Goal: Use online tool/utility: Use online tool/utility

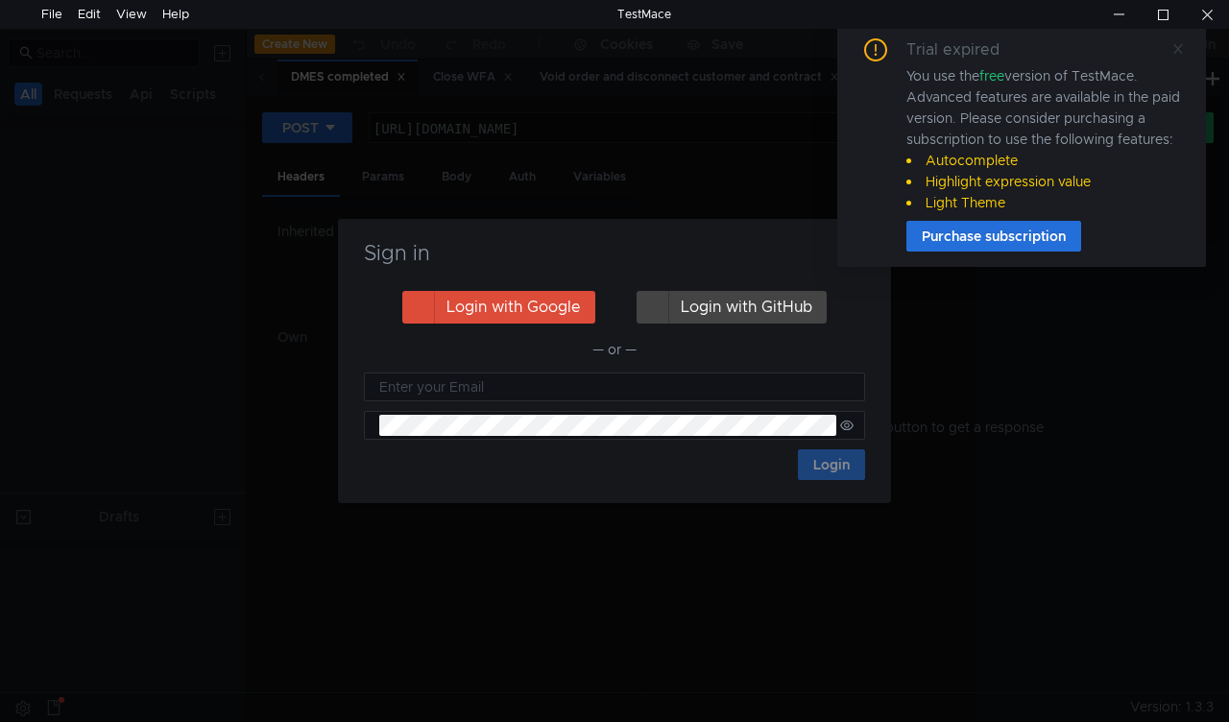
click at [1180, 46] on icon at bounding box center [1177, 48] width 13 height 13
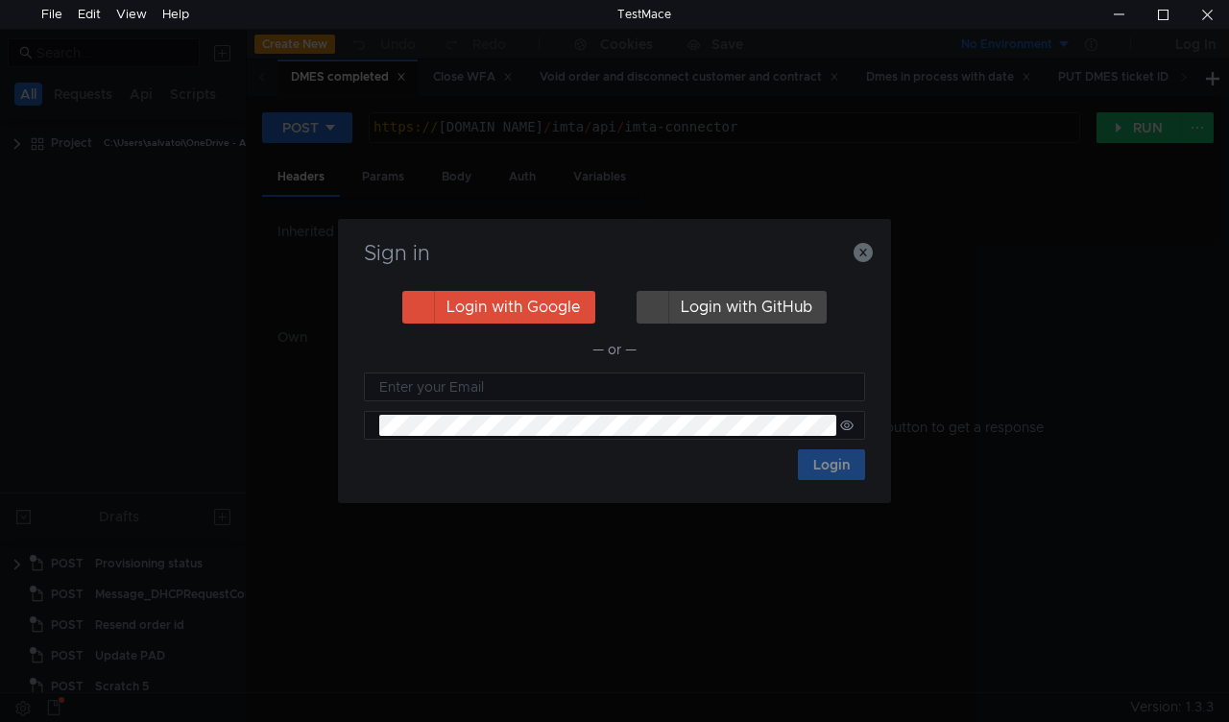
click at [862, 258] on nz-notification "Trial expired You use the free version of TestMace. Advanced features are avail…" at bounding box center [1021, 145] width 369 height 244
click at [863, 261] on nz-notification "Trial expired You use the free version of TestMace. Advanced features are avail…" at bounding box center [1021, 145] width 369 height 244
click at [861, 253] on nz-notification "Trial expired You use the free version of TestMace. Advanced features are avail…" at bounding box center [1021, 145] width 369 height 244
click at [860, 253] on icon "button" at bounding box center [862, 252] width 19 height 19
click at [864, 253] on icon "button" at bounding box center [862, 252] width 19 height 19
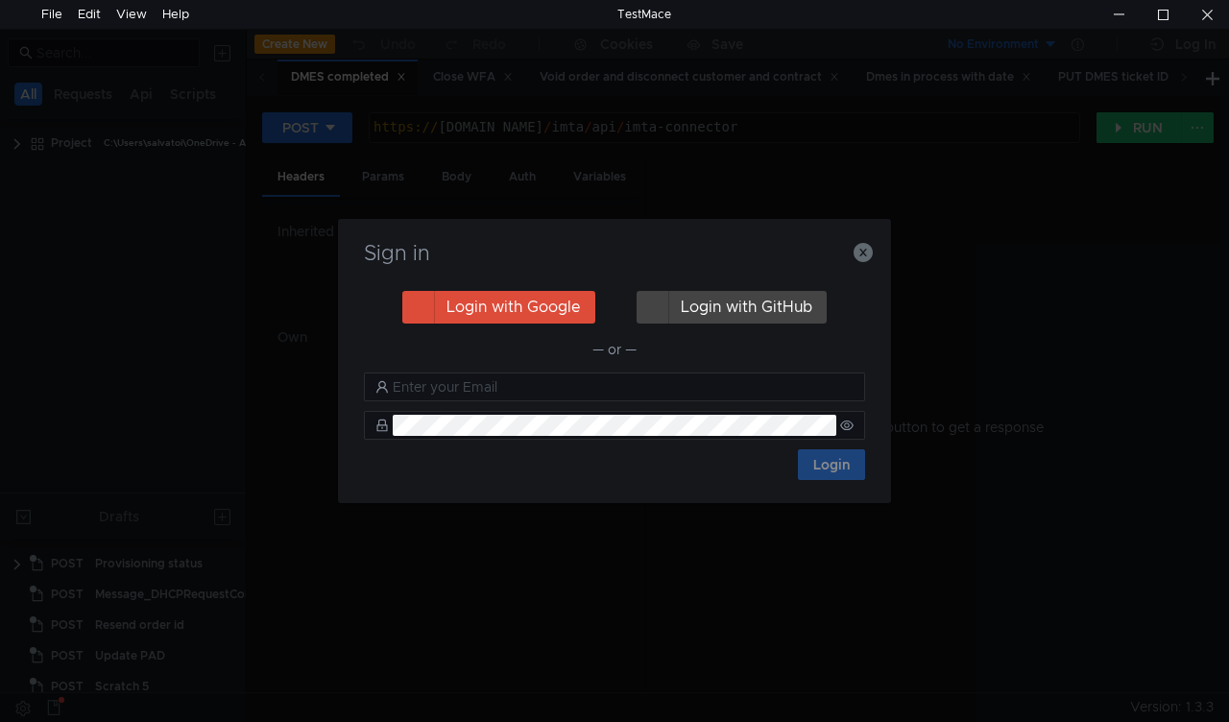
click at [860, 259] on div "Hit the RUN button to get a response" at bounding box center [929, 426] width 521 height 535
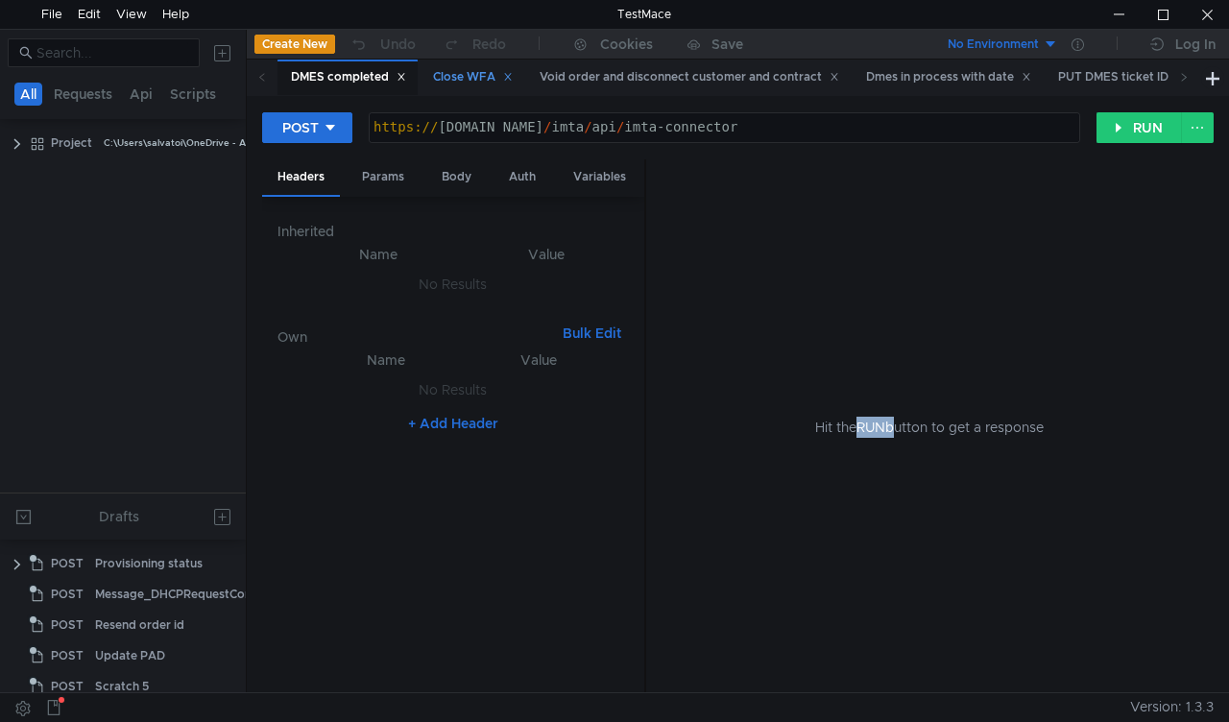
click at [483, 81] on div "Close WFA" at bounding box center [473, 77] width 80 height 20
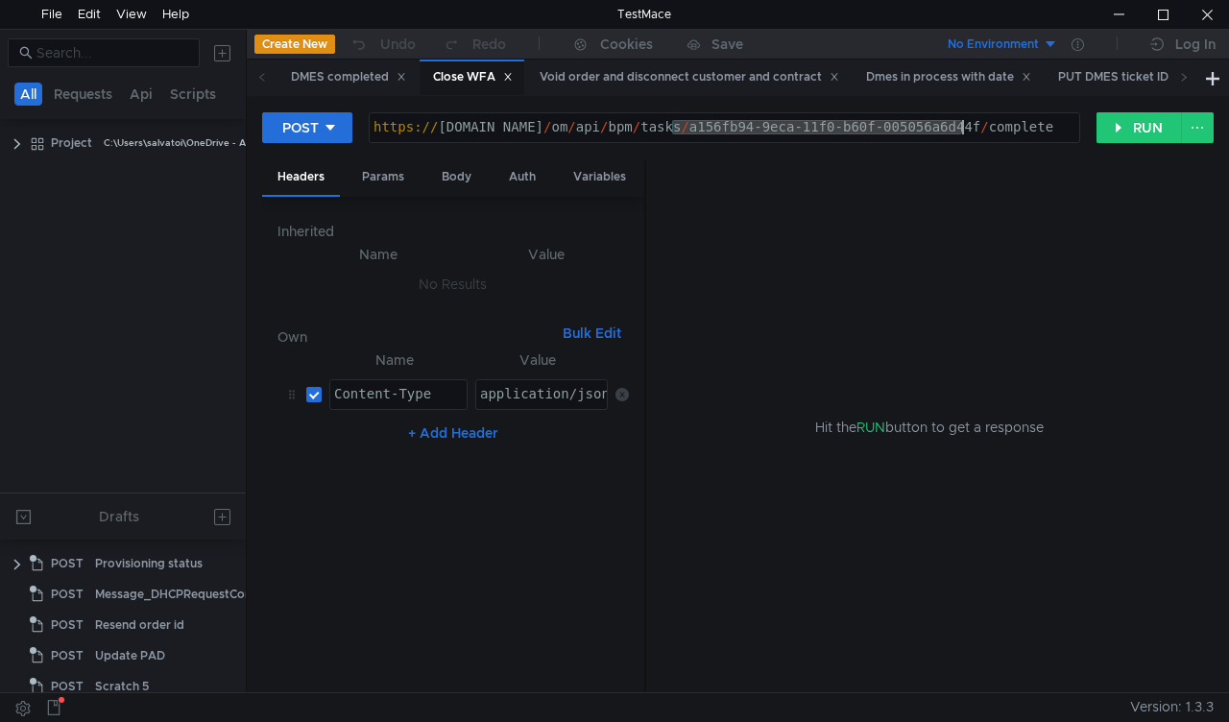
drag, startPoint x: 675, startPoint y: 128, endPoint x: 1094, endPoint y: 200, distance: 425.6
click at [965, 129] on div "https:// mbx.dfni.nl / om / api / bpm / tasks / a156fb94-9eca-11f0-b60f-005056a…" at bounding box center [724, 141] width 709 height 43
paste textarea "723c1b8e-9f5a-11f0-aaf1-005056a636e"
click at [1113, 140] on button "RUN" at bounding box center [1138, 127] width 85 height 31
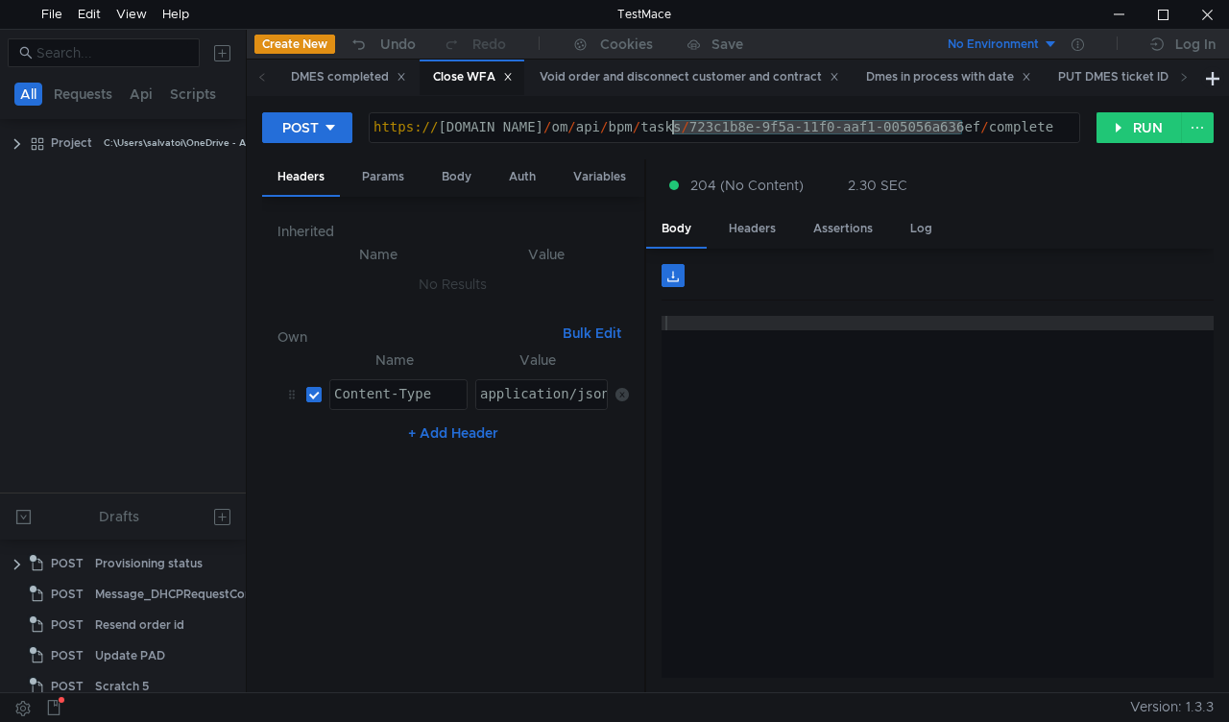
drag, startPoint x: 964, startPoint y: 123, endPoint x: 676, endPoint y: 129, distance: 288.0
click at [676, 129] on div "https:// mbx.dfni.nl / om / api / bpm / tasks / 723c1b8e-9f5a-11f0-aaf1-005056a…" at bounding box center [724, 141] width 709 height 43
paste textarea "5b492b6d-9f05-11f0-b60f-005056a6d44"
click at [1113, 123] on button "RUN" at bounding box center [1138, 127] width 85 height 31
drag, startPoint x: 732, startPoint y: 127, endPoint x: 964, endPoint y: 127, distance: 231.3
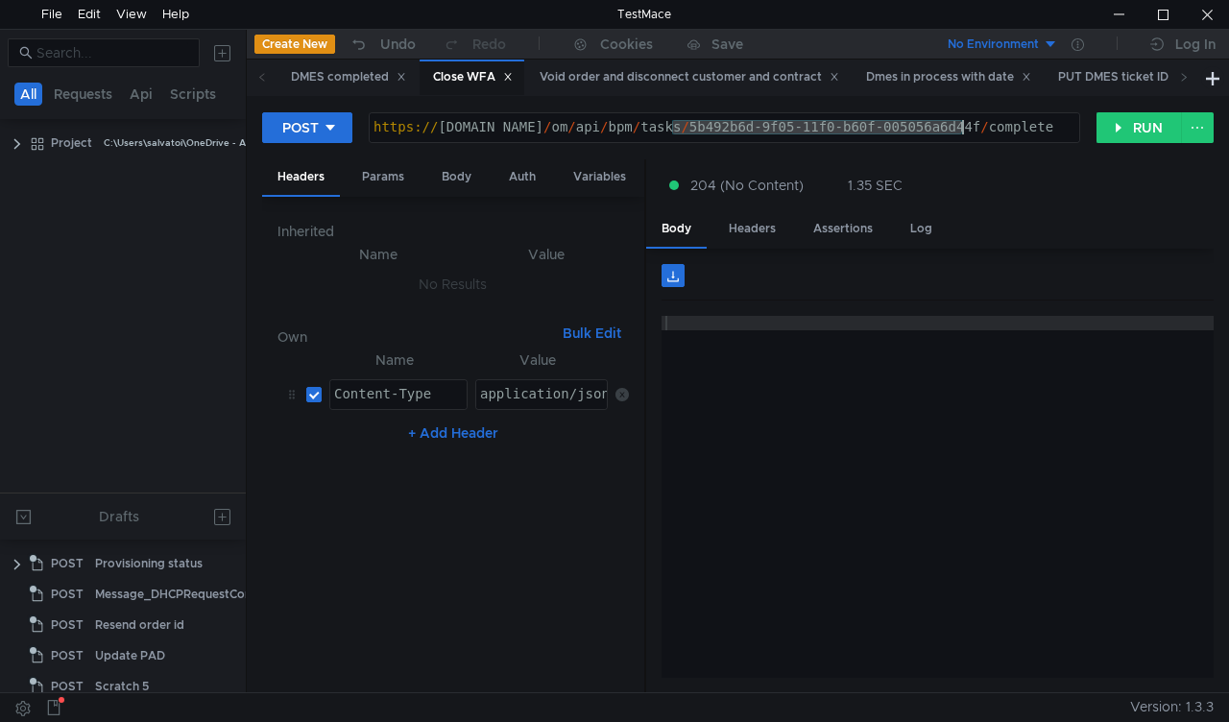
click at [964, 127] on div "https:// mbx.dfni.nl / om / api / bpm / tasks / 5b492b6d-9f05-11f0-b60f-005056a…" at bounding box center [724, 141] width 709 height 43
paste textarea "69d0c95c-9f61-11f0-8a04-005056a66d6a"
click at [1133, 132] on button "RUN" at bounding box center [1138, 127] width 85 height 31
drag, startPoint x: 726, startPoint y: 123, endPoint x: 961, endPoint y: 126, distance: 235.2
click at [961, 126] on div "https:// mbx.dfni.nl / om / api / bpm / tasks / 69d0c95c-9f61-11f0-8a04-005056a…" at bounding box center [724, 141] width 709 height 43
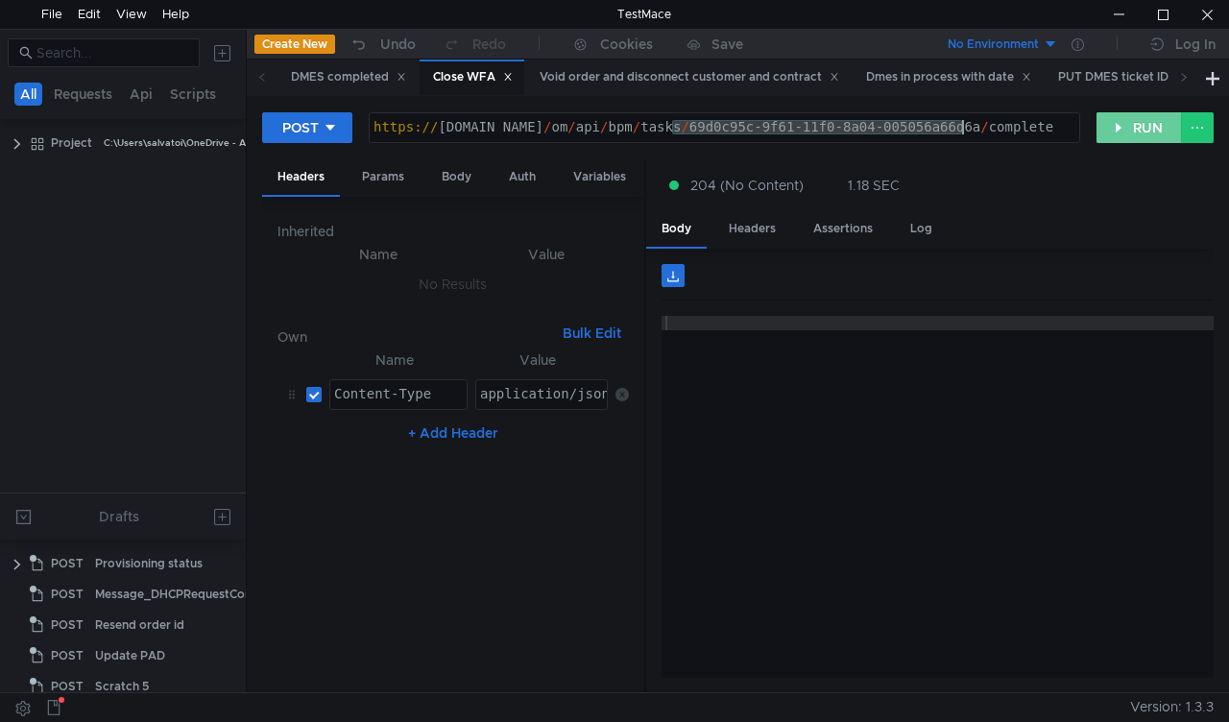
paste textarea "8ab6431f"
click at [1117, 127] on button "RUN" at bounding box center [1138, 127] width 85 height 31
drag, startPoint x: 738, startPoint y: 131, endPoint x: 962, endPoint y: 121, distance: 223.9
click at [962, 121] on div "https:// mbx.dfni.nl / om / api / bpm / tasks / 8ab6431f-9f61-11f0-8a04-005056a…" at bounding box center [724, 141] width 709 height 43
paste textarea "cc8df980-9f03-11f0-bcd2-005056a64e09"
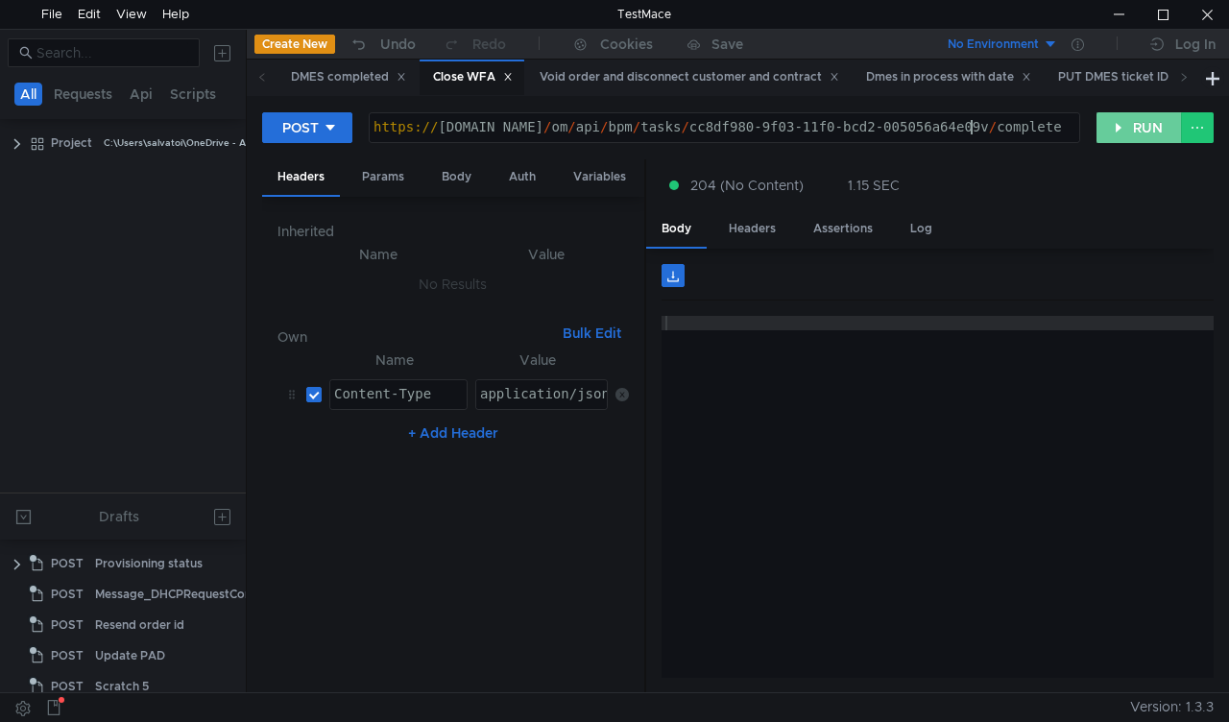
scroll to position [0, 42]
click at [1121, 135] on button "RUN" at bounding box center [1138, 127] width 85 height 31
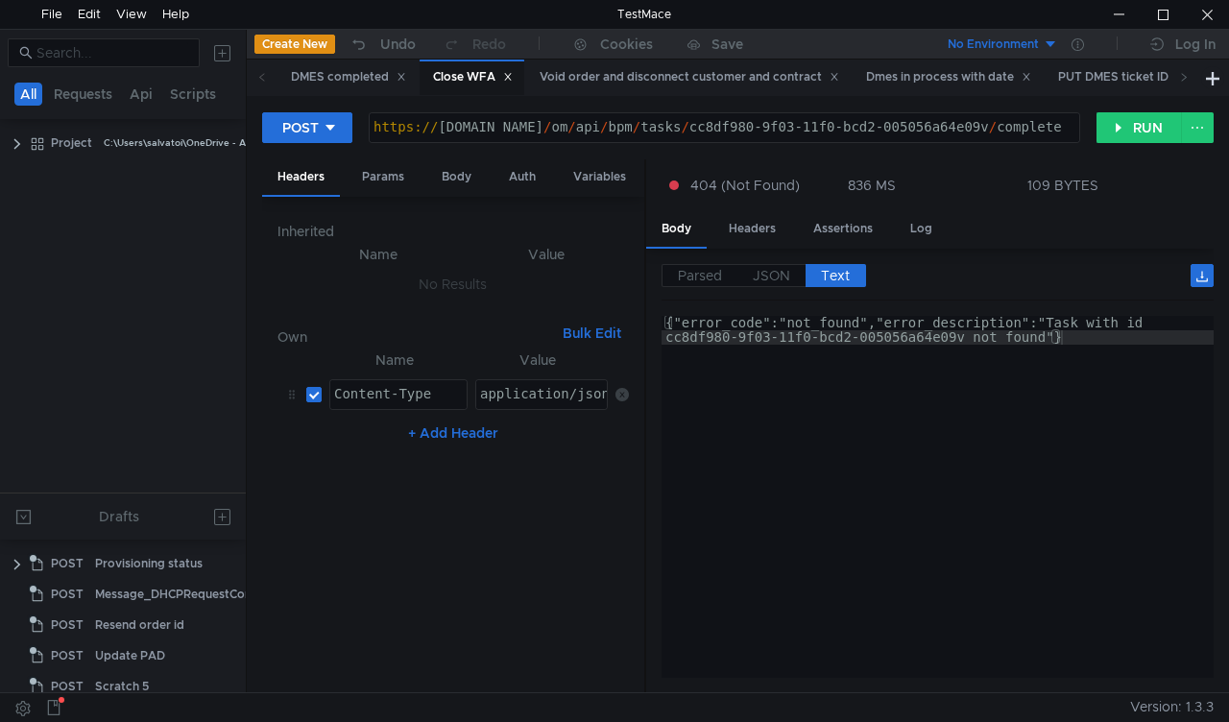
click at [973, 127] on div "https:// mbx.dfni.nl / om / api / bpm / tasks / cc8df980-9f03-11f0-bcd2-005056a…" at bounding box center [724, 141] width 709 height 43
type textarea "https://mbx.dfni.nl/om/api/bpm/tasks/cc8df980-9f03-11f0-bcd2-005056a64e09/compl…"
click at [1144, 130] on button "RUN" at bounding box center [1138, 127] width 85 height 31
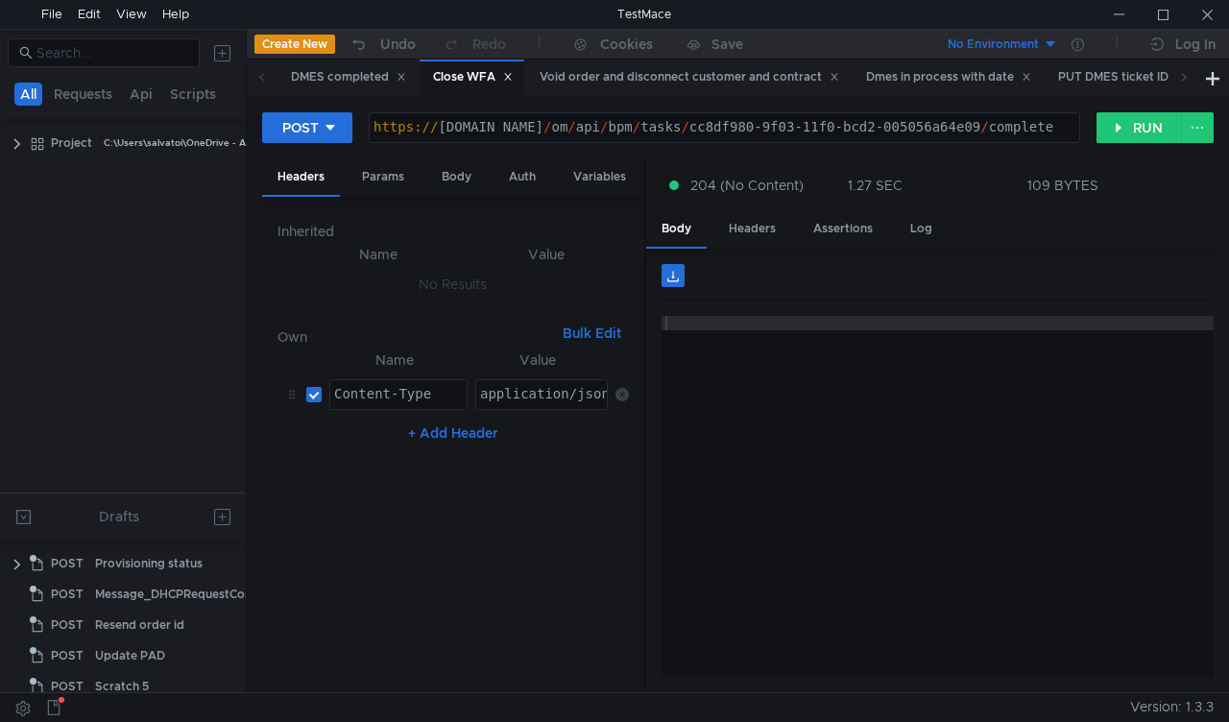
scroll to position [0, 42]
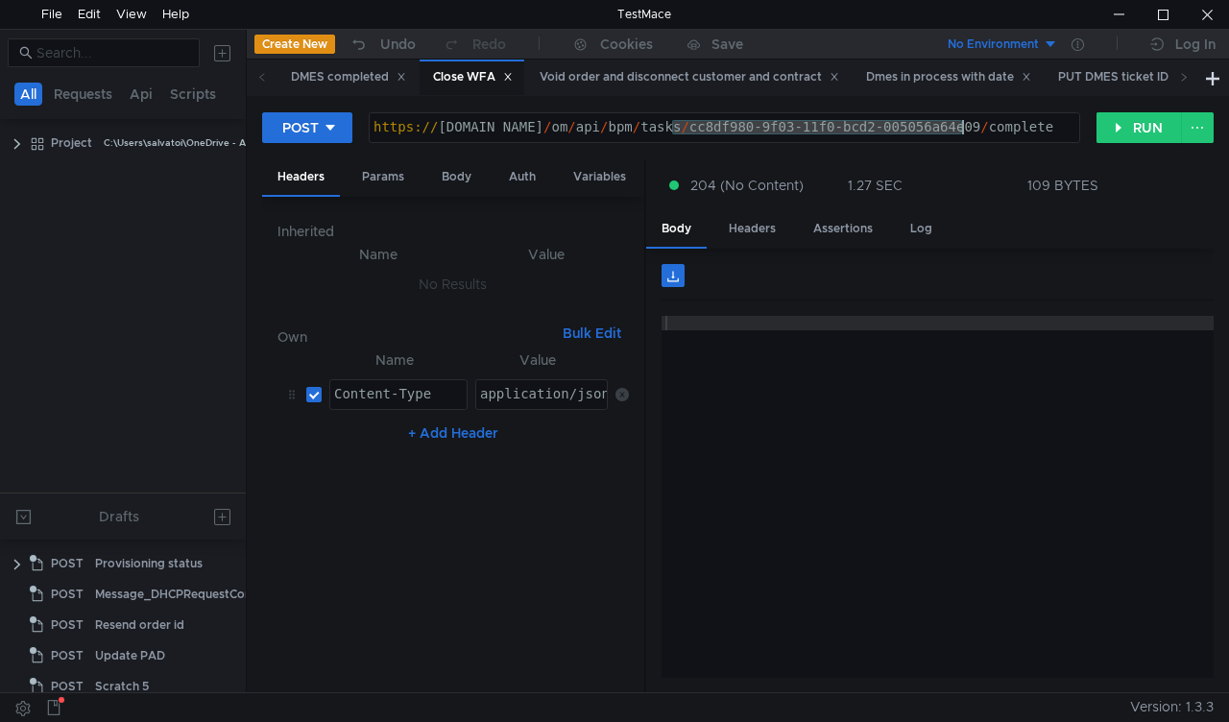
drag, startPoint x: 703, startPoint y: 136, endPoint x: 964, endPoint y: 122, distance: 261.5
click at [964, 122] on div "https:// mbx.dfni.nl / om / api / bpm / tasks / cc8df980-9f03-11f0-bcd2-005056a…" at bounding box center [724, 141] width 709 height 43
paste textarea "6ef8c777-9f16-11f0-aaf1-005056a636ef"
click at [1130, 125] on button "RUN" at bounding box center [1138, 127] width 85 height 31
drag, startPoint x: 710, startPoint y: 129, endPoint x: 963, endPoint y: 126, distance: 252.4
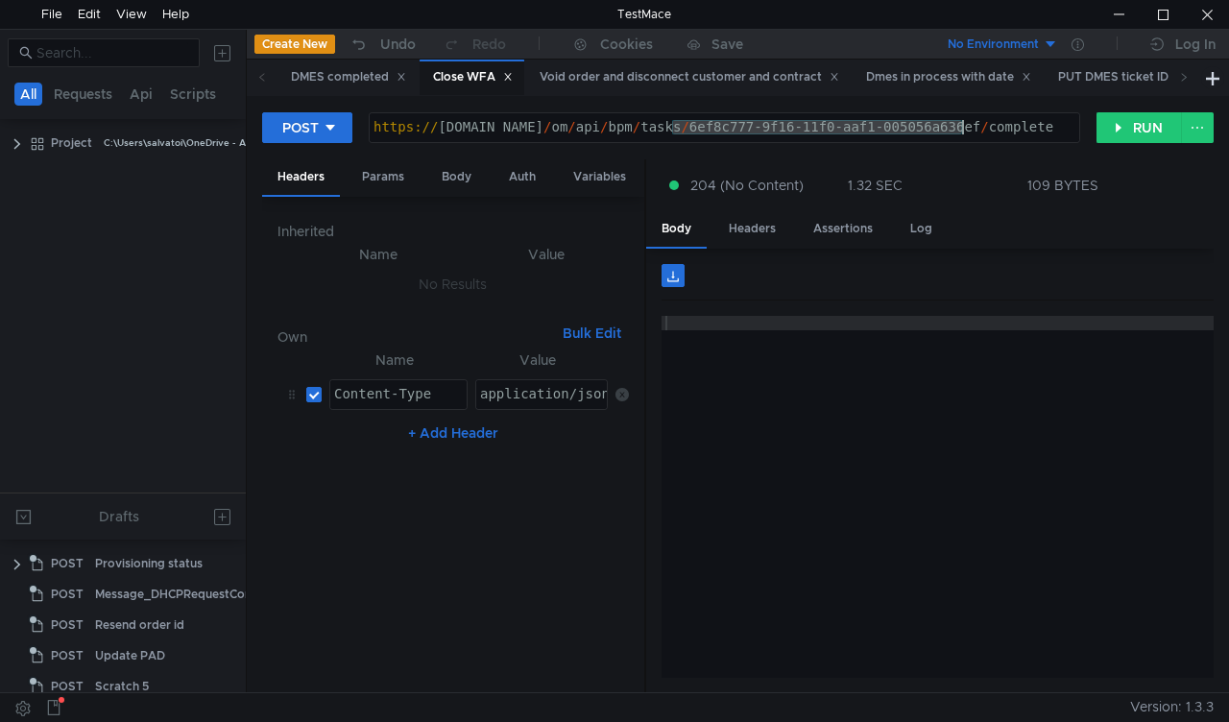
click at [963, 126] on div "https:// mbx.dfni.nl / om / api / bpm / tasks / 6ef8c777-9f16-11f0-aaf1-005056a…" at bounding box center [724, 141] width 709 height 43
paste textarea "7cfd6d78-9f62-11f0-bcd2-005056a64e09"
type textarea "[URL][DOMAIN_NAME]"
click at [1136, 127] on button "RUN" at bounding box center [1138, 127] width 85 height 31
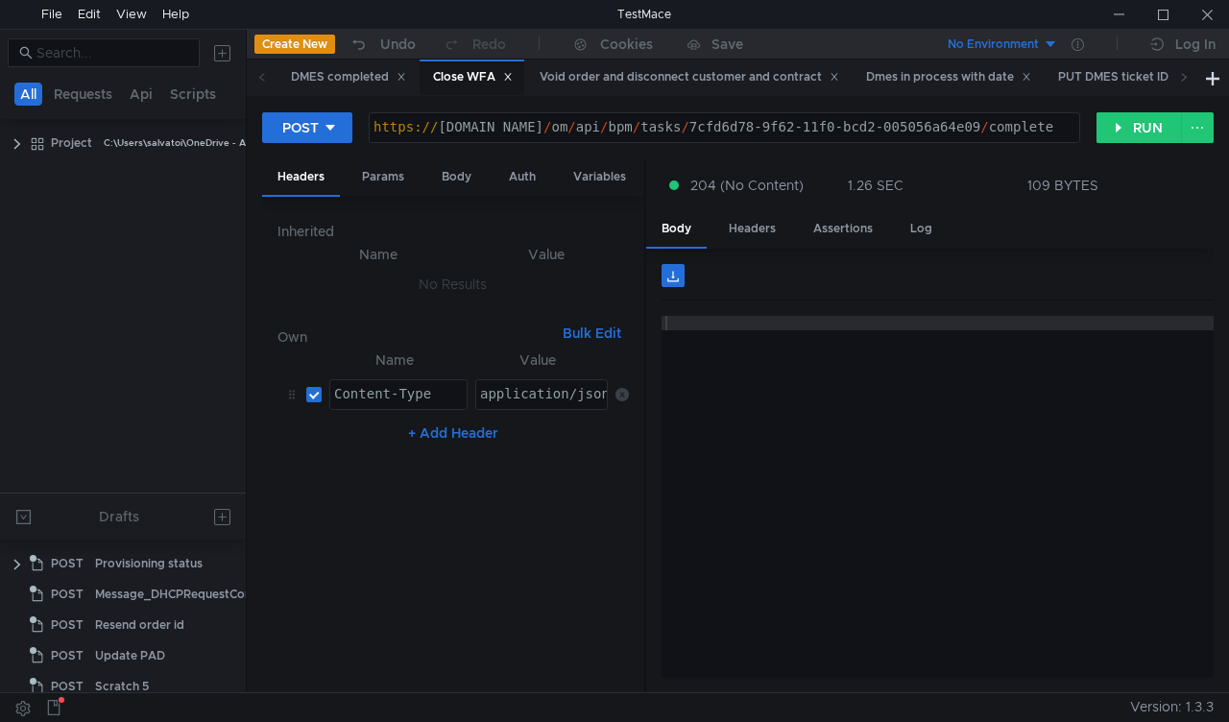
scroll to position [0, 42]
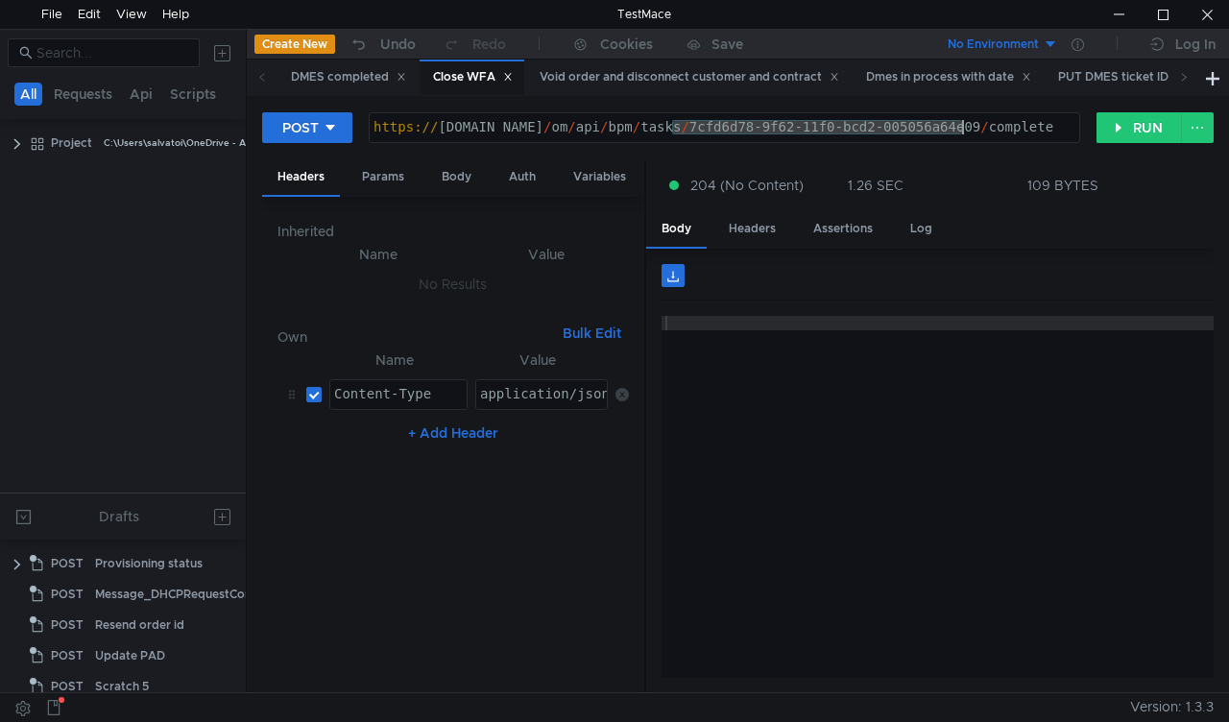
drag, startPoint x: 672, startPoint y: 125, endPoint x: 966, endPoint y: 123, distance: 293.7
click at [966, 123] on div "https:// mbx.dfni.nl / om / api / bpm / tasks / 7cfd6d78-9f62-11f0-bcd2-005056a…" at bounding box center [724, 141] width 709 height 43
paste textarea "d1e19a69"
click at [1136, 132] on button "RUN" at bounding box center [1138, 127] width 85 height 31
drag, startPoint x: 674, startPoint y: 125, endPoint x: 965, endPoint y: 133, distance: 291.0
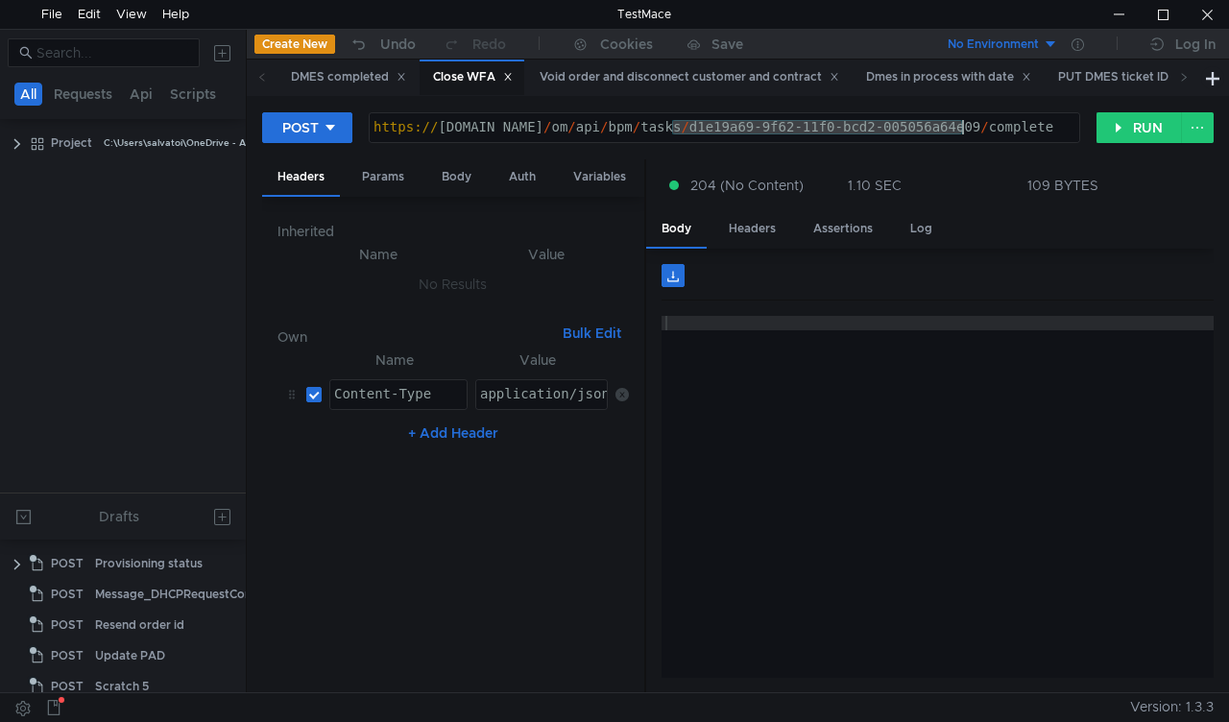
click at [965, 133] on div "https:// mbx.dfni.nl / om / api / bpm / tasks / d1e19a69-9f62-11f0-bcd2-005056a…" at bounding box center [724, 141] width 709 height 43
paste textarea "a24c9824-9f64-11f0-b60f-005056a6d44f"
type textarea "https://mbx.dfni.nl/om/api/bpm/tasks/a24c9824-9f64-11f0-b60f-005056a6d44f/compl…"
click at [1123, 129] on button "RUN" at bounding box center [1138, 127] width 85 height 31
drag, startPoint x: 669, startPoint y: 126, endPoint x: 964, endPoint y: 132, distance: 294.7
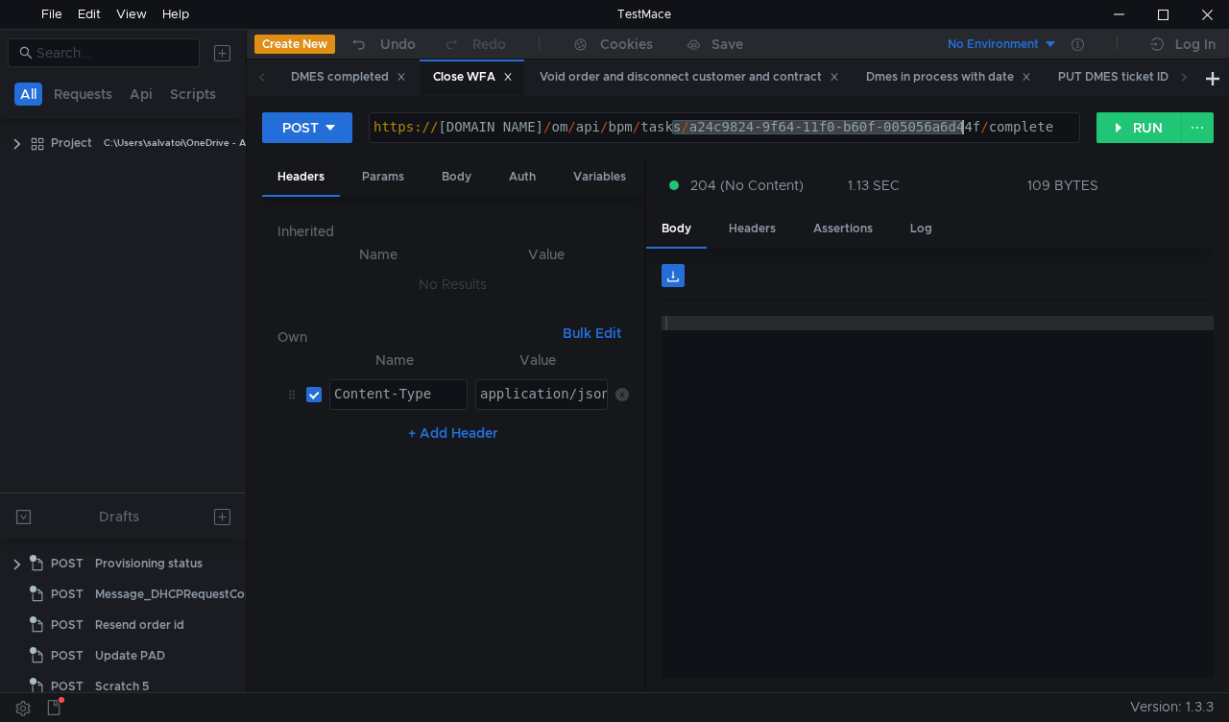
click at [964, 132] on div "https:// [DOMAIN_NAME] / om / api / bpm / tasks / a24c9824-9f64-11f0-b60f-00505…" at bounding box center [724, 141] width 709 height 43
paste textarea "42a77855-9f65-11f0-8a04-005056a66d6a"
type textarea "[URL][DOMAIN_NAME]"
click at [1120, 133] on button "RUN" at bounding box center [1138, 127] width 85 height 31
drag, startPoint x: 671, startPoint y: 121, endPoint x: 961, endPoint y: 123, distance: 289.9
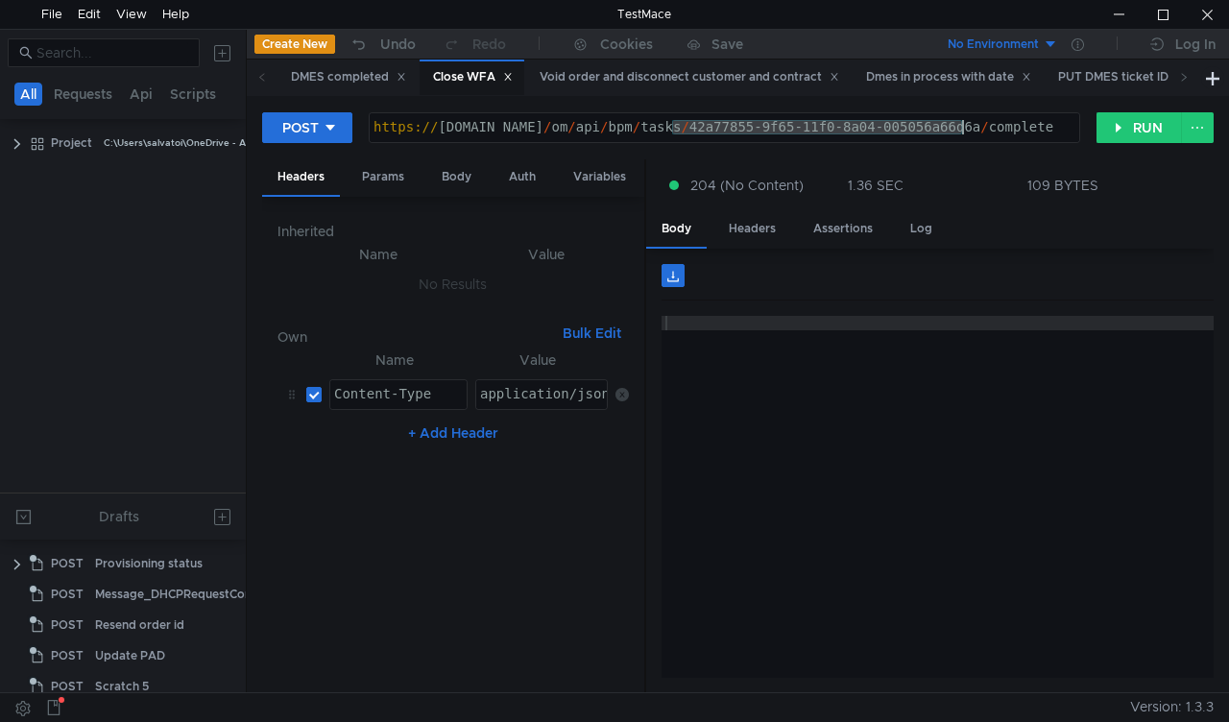
click at [961, 123] on div "https:// mbx.dfni.nl / om / api / bpm / tasks / 42a77855-9f65-11f0-8a04-005056a…" at bounding box center [724, 141] width 709 height 43
paste textarea "5d985409-9f66-11f0-b60f-005056a6d44f"
click at [1119, 136] on button "RUN" at bounding box center [1138, 127] width 85 height 31
drag, startPoint x: 670, startPoint y: 126, endPoint x: 962, endPoint y: 126, distance: 291.8
click at [962, 126] on div "https:// mbx.dfni.nl / om / api / bpm / tasks / 5d985409-9f66-11f0-b60f-005056a…" at bounding box center [724, 141] width 709 height 43
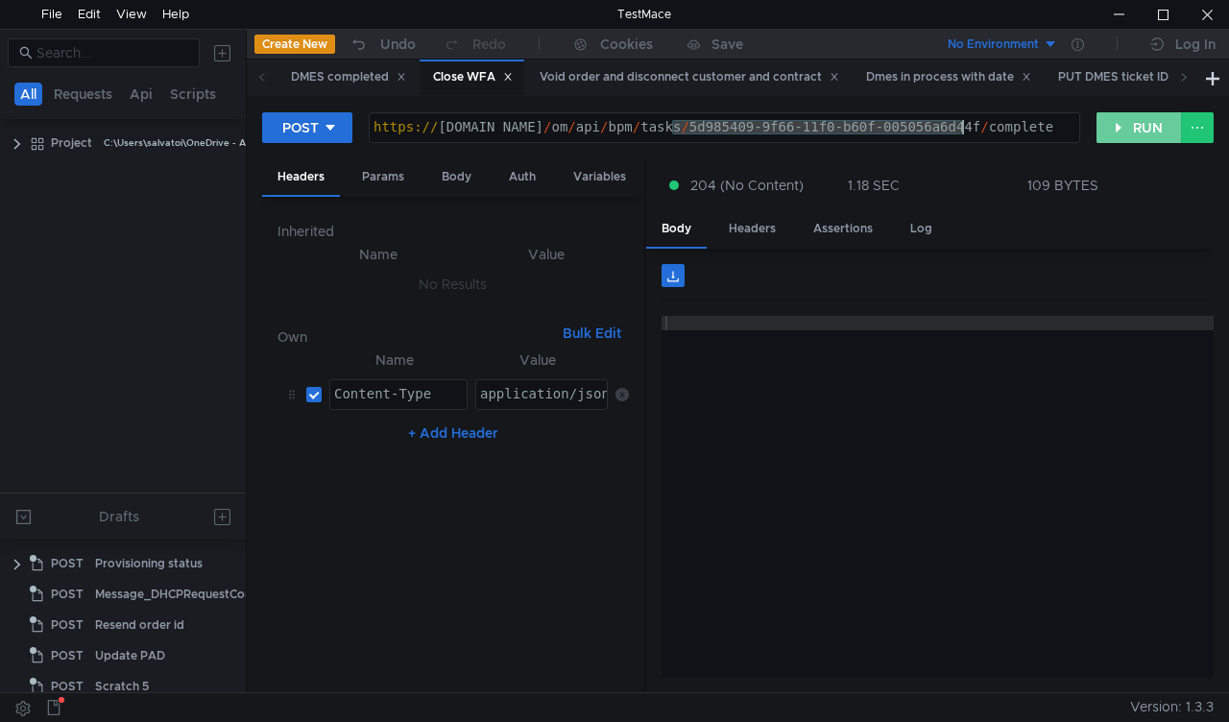
paste textarea "bf65b665-9f66-11f0-8a04-005056a66d6a"
click at [1125, 126] on button "RUN" at bounding box center [1138, 127] width 85 height 31
drag, startPoint x: 670, startPoint y: 122, endPoint x: 960, endPoint y: 128, distance: 289.9
click at [960, 128] on div "https:// mbx.dfni.nl / om / api / bpm / tasks / bf65b665-9f66-11f0-8a04-005056a…" at bounding box center [724, 141] width 709 height 43
paste textarea "d85dc1bd-9f48"
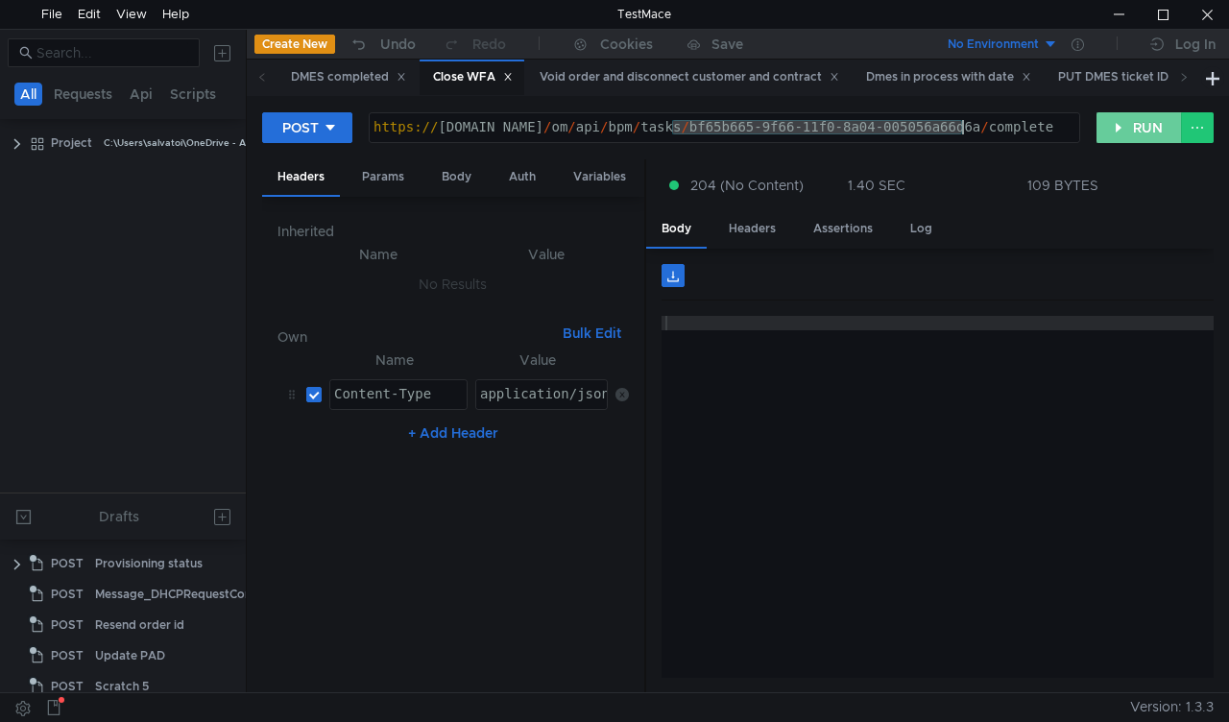
type textarea "[URL][DOMAIN_NAME]"
click at [1113, 132] on button "RUN" at bounding box center [1138, 127] width 85 height 31
click at [570, 123] on div "https:// [DOMAIN_NAME] / om / api / bpm / tasks / d85dc1bd-9f48-11f0-8a04-00505…" at bounding box center [724, 141] width 709 height 43
drag, startPoint x: 674, startPoint y: 124, endPoint x: 962, endPoint y: 133, distance: 288.1
click at [962, 133] on div "https:// [DOMAIN_NAME] / om / api / bpm / tasks / d85dc1bd-9f48-11f0-8a04-00505…" at bounding box center [724, 141] width 709 height 43
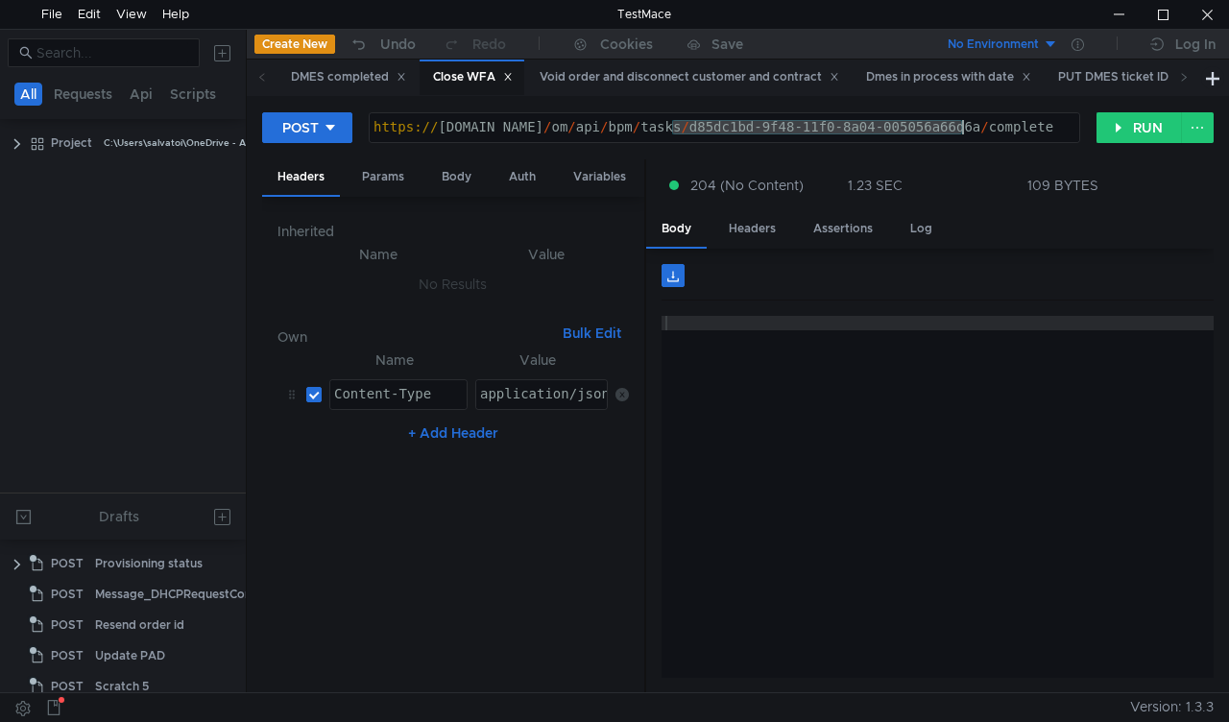
paste textarea "09ae8ff2-9f6a"
click at [1135, 133] on button "RUN" at bounding box center [1138, 127] width 85 height 31
click at [672, 127] on div "https:// [DOMAIN_NAME] / om / api / bpm / tasks / 09ae8ff2-9f6a-11f0-8a04-00505…" at bounding box center [724, 141] width 709 height 43
click at [672, 127] on div "https:// mbx.dfni.nl / om / api / bpm / tasks / 09ae8ff2-9f6a-11f0-8a04-005056a…" at bounding box center [724, 127] width 709 height 29
click at [687, 123] on div "https:// mbx.dfni.nl / om / api / bpm / tasks / 09ae8ff2-9f6a-11f0-8a04-005056a…" at bounding box center [724, 141] width 709 height 43
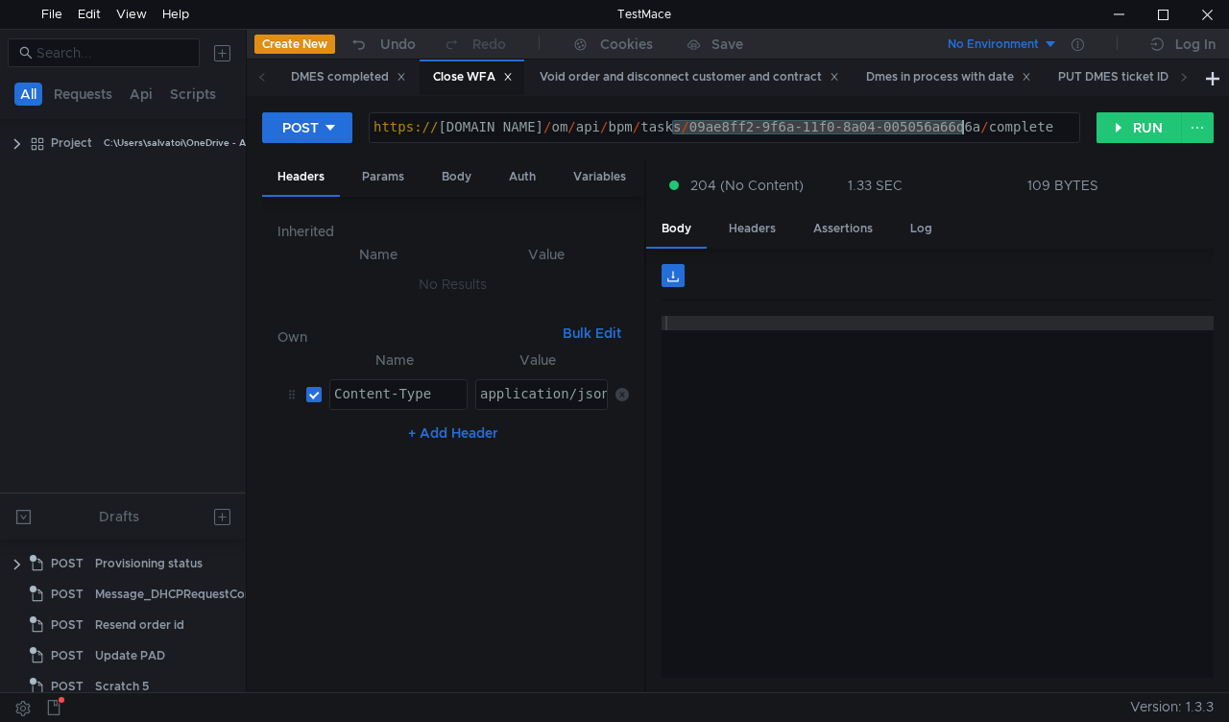
drag, startPoint x: 675, startPoint y: 124, endPoint x: 964, endPoint y: 127, distance: 288.9
click at [964, 127] on div "https:// mbx.dfni.nl / om / api / bpm / tasks / 09ae8ff2-9f6a-11f0-8a04-005056a…" at bounding box center [724, 141] width 709 height 43
paste textarea "58c1548d-9f6a-11f0-b60f-005056a6d44f"
type textarea "[URL][DOMAIN_NAME]"
click at [1113, 127] on button "RUN" at bounding box center [1138, 127] width 85 height 31
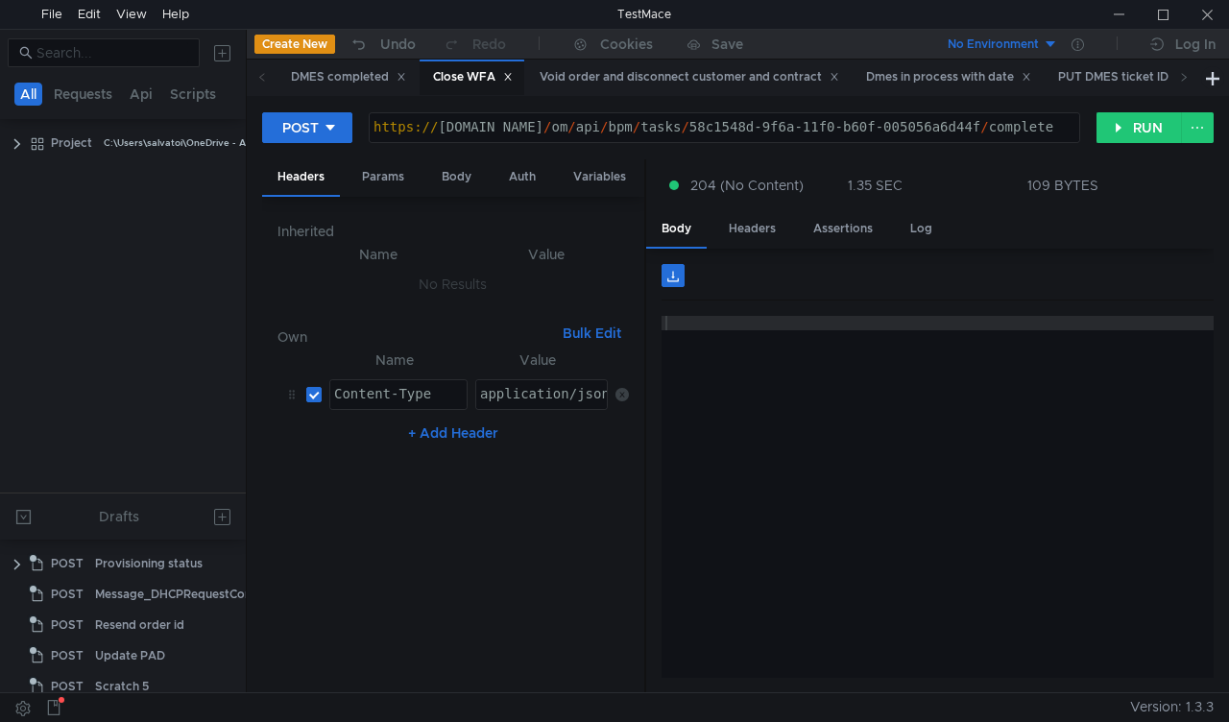
scroll to position [0, 42]
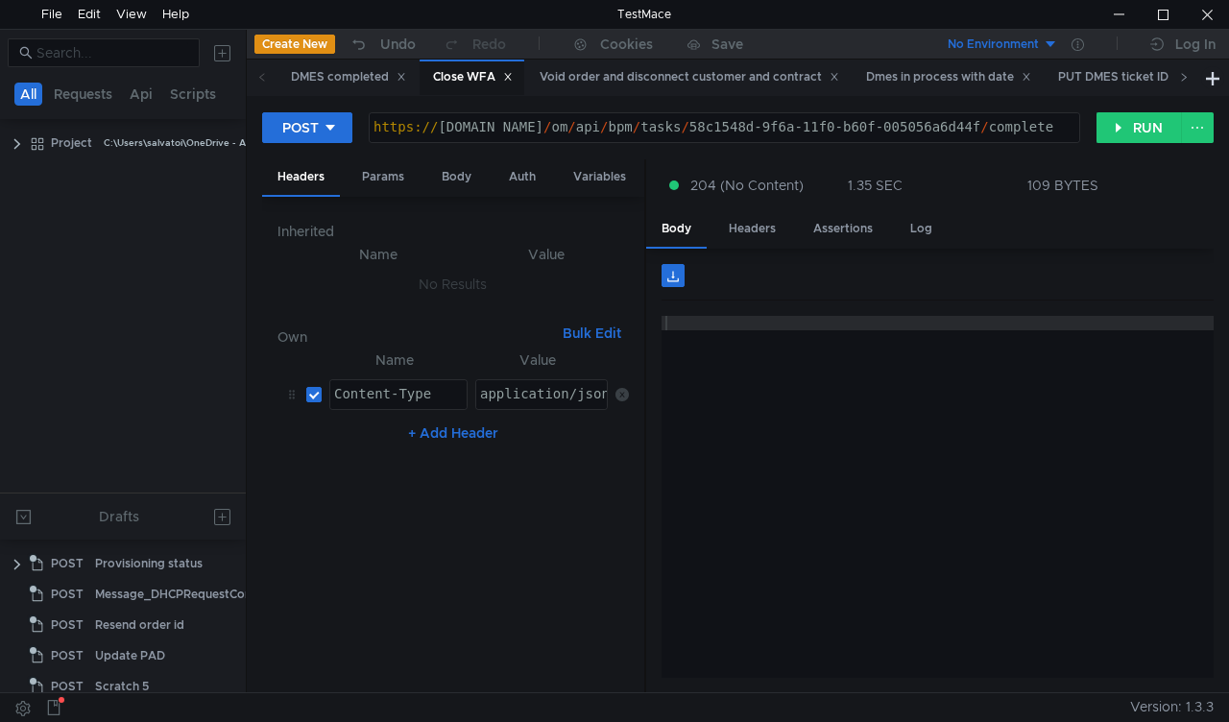
click at [1182, 76] on icon at bounding box center [1184, 77] width 10 height 10
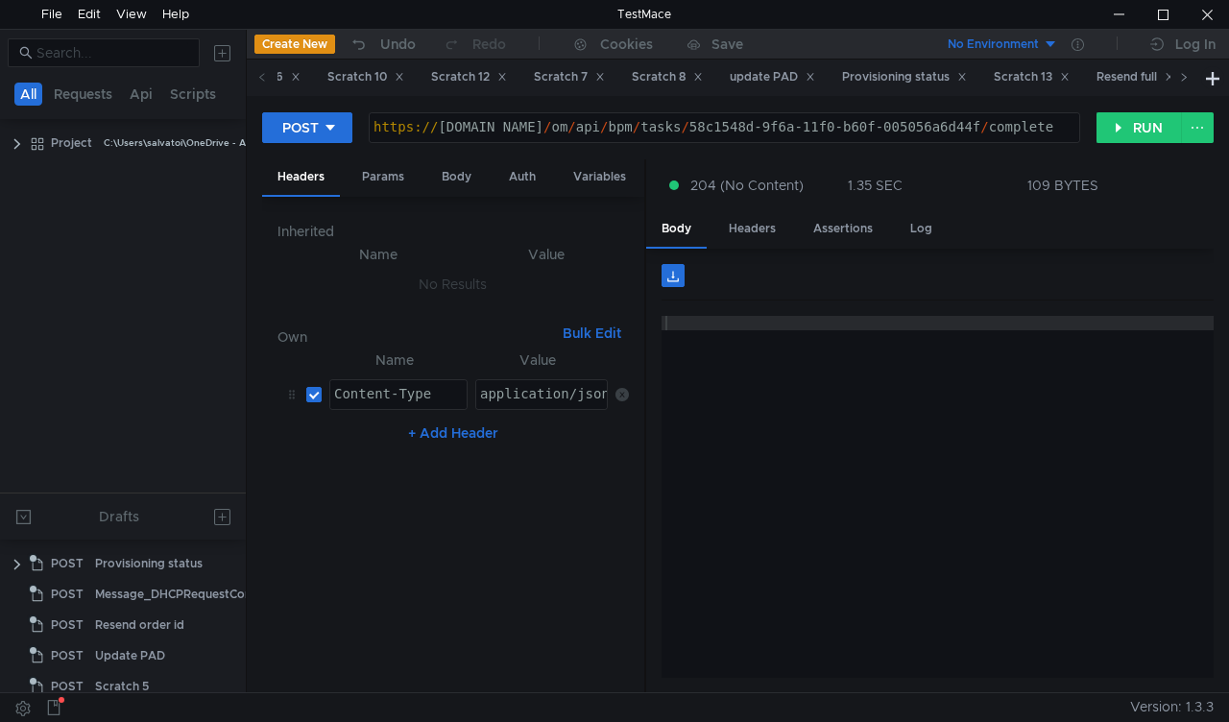
click at [1182, 76] on icon at bounding box center [1184, 77] width 10 height 10
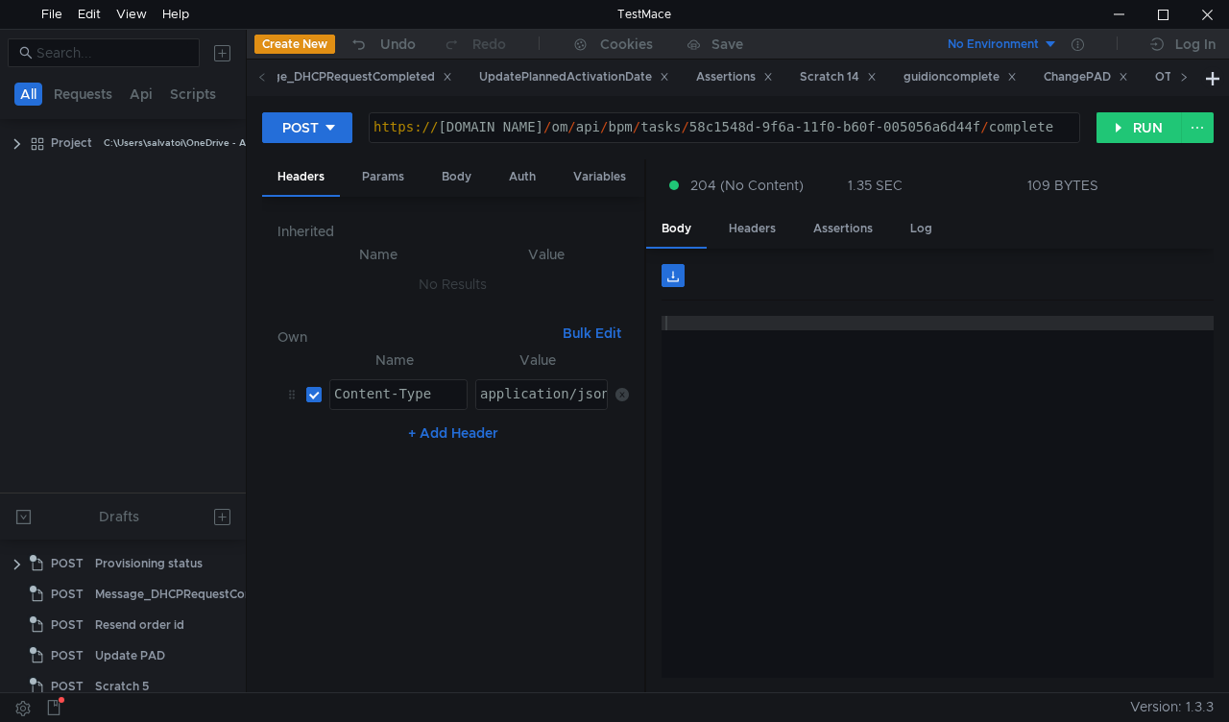
click at [1182, 76] on icon at bounding box center [1184, 77] width 10 height 10
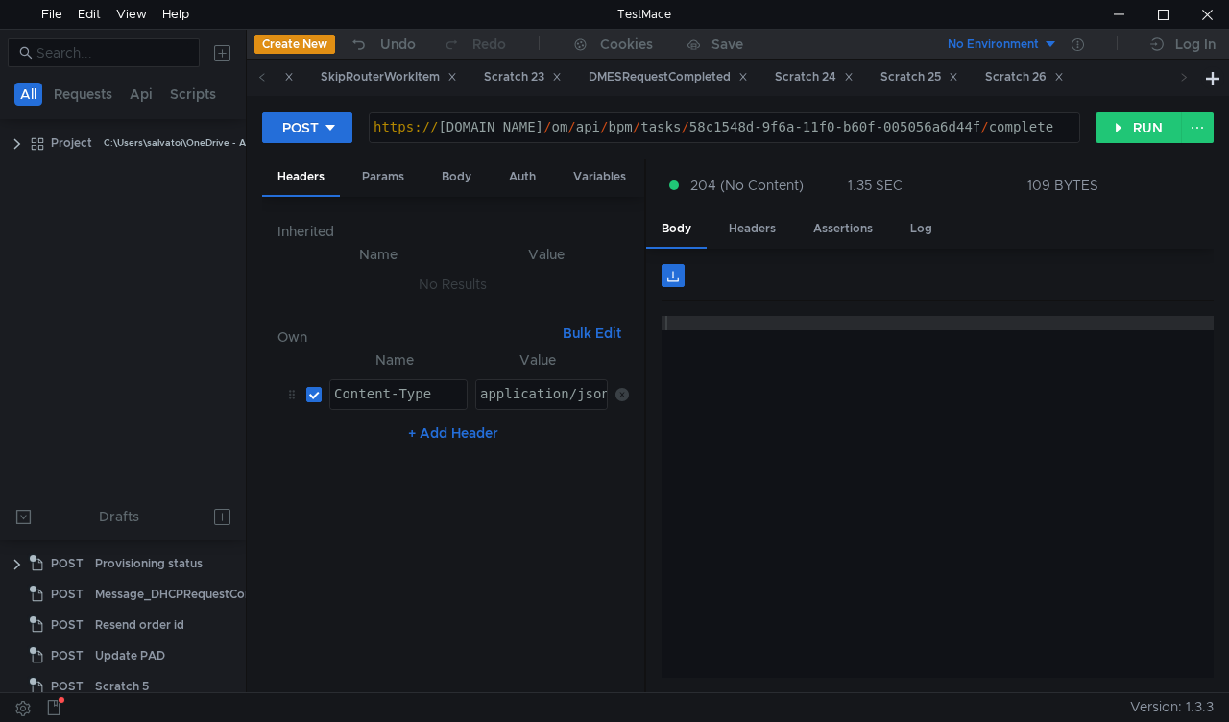
click at [1182, 76] on icon at bounding box center [1184, 77] width 10 height 10
click at [561, 81] on div "Scratch 23" at bounding box center [523, 77] width 78 height 20
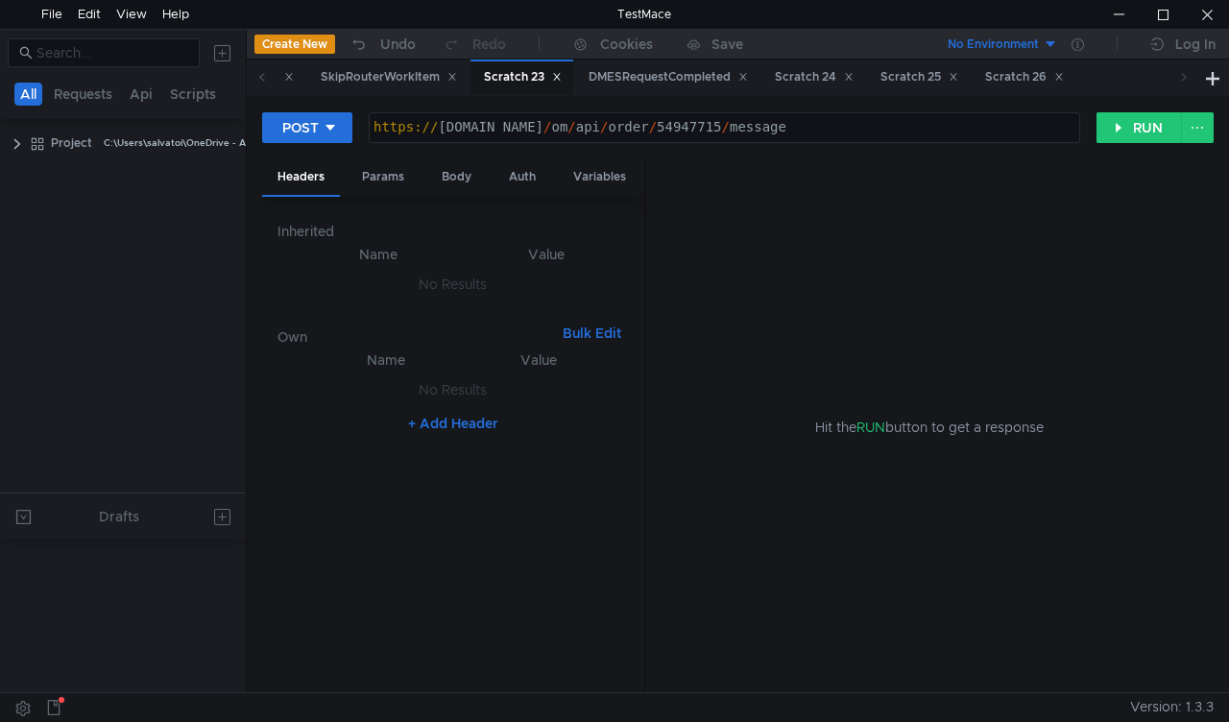
scroll to position [728, 0]
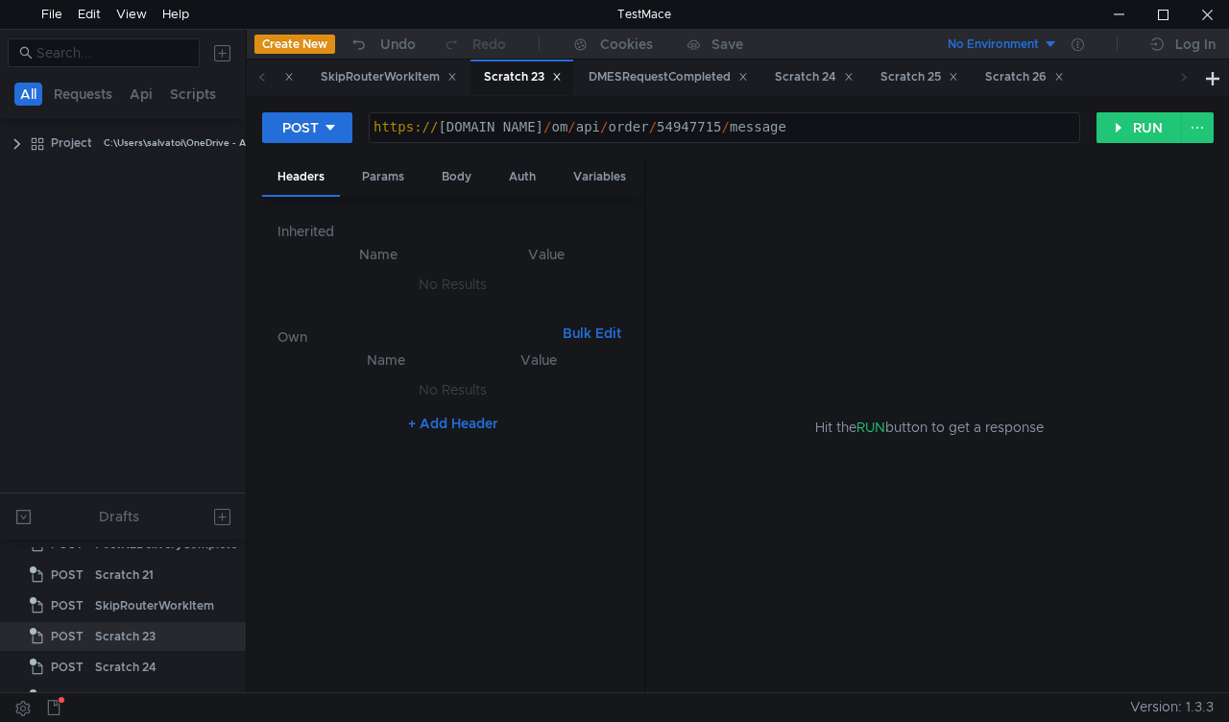
click at [561, 84] on div "Scratch 23" at bounding box center [523, 77] width 78 height 20
click at [456, 175] on div "Body" at bounding box center [456, 177] width 60 height 36
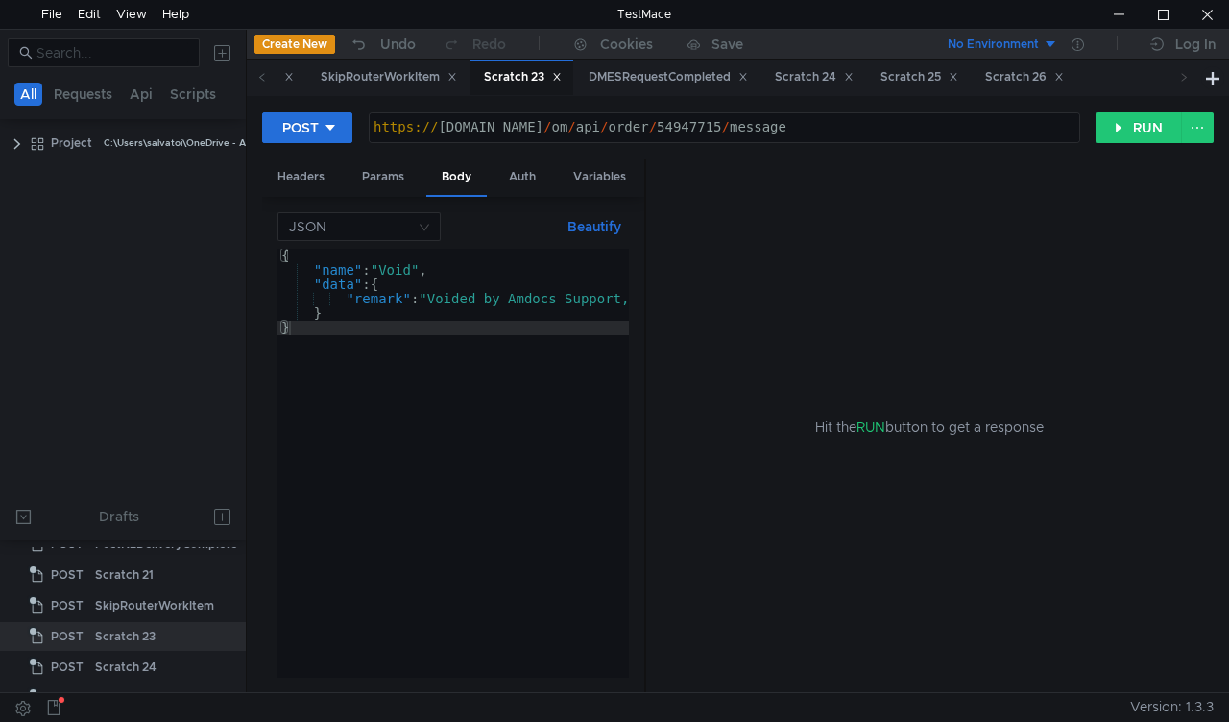
click at [668, 124] on div "https:// mbx.dfni.nl / om / api / order / 54947715 / message" at bounding box center [724, 141] width 709 height 43
paste textarea "54551"
drag, startPoint x: 1113, startPoint y: 136, endPoint x: 824, endPoint y: 327, distance: 346.3
click at [1113, 136] on button "RUN" at bounding box center [1138, 127] width 85 height 31
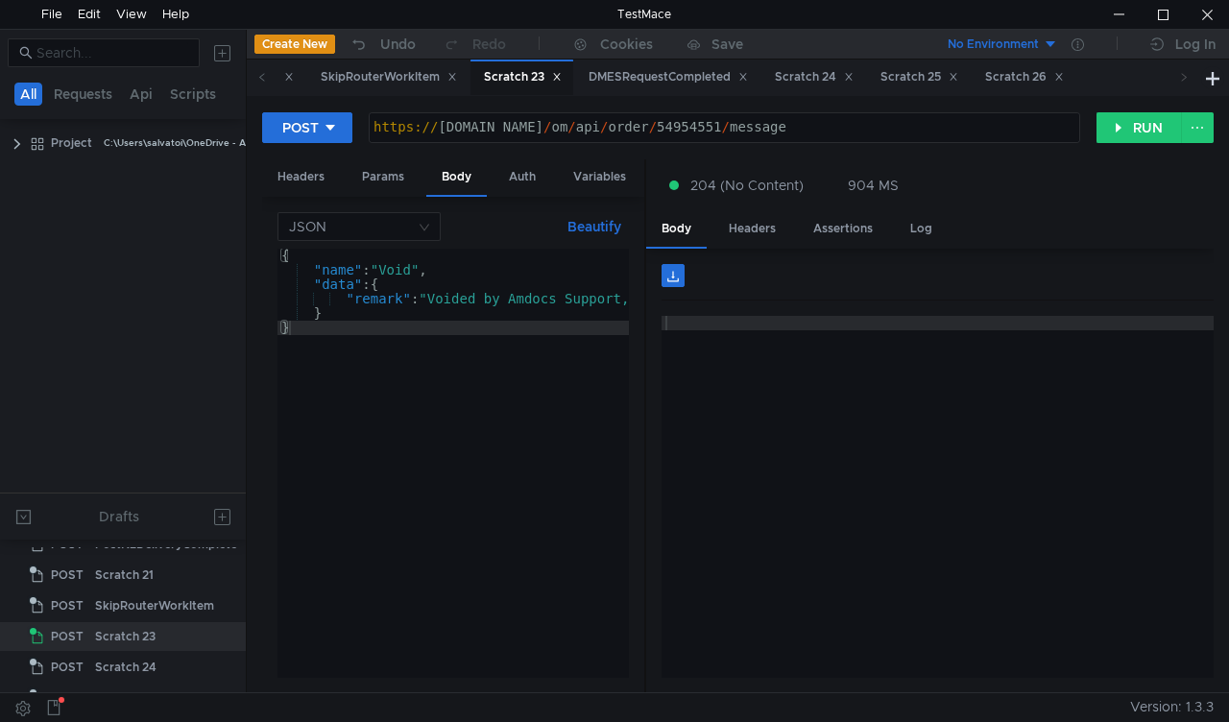
click at [676, 122] on div "https:// mbx.dfni.nl / om / api / order / 54954551 / message" at bounding box center [724, 141] width 709 height 43
paste textarea "6880"
type textarea "[URL][DOMAIN_NAME]"
click at [1120, 134] on button "RUN" at bounding box center [1138, 127] width 85 height 31
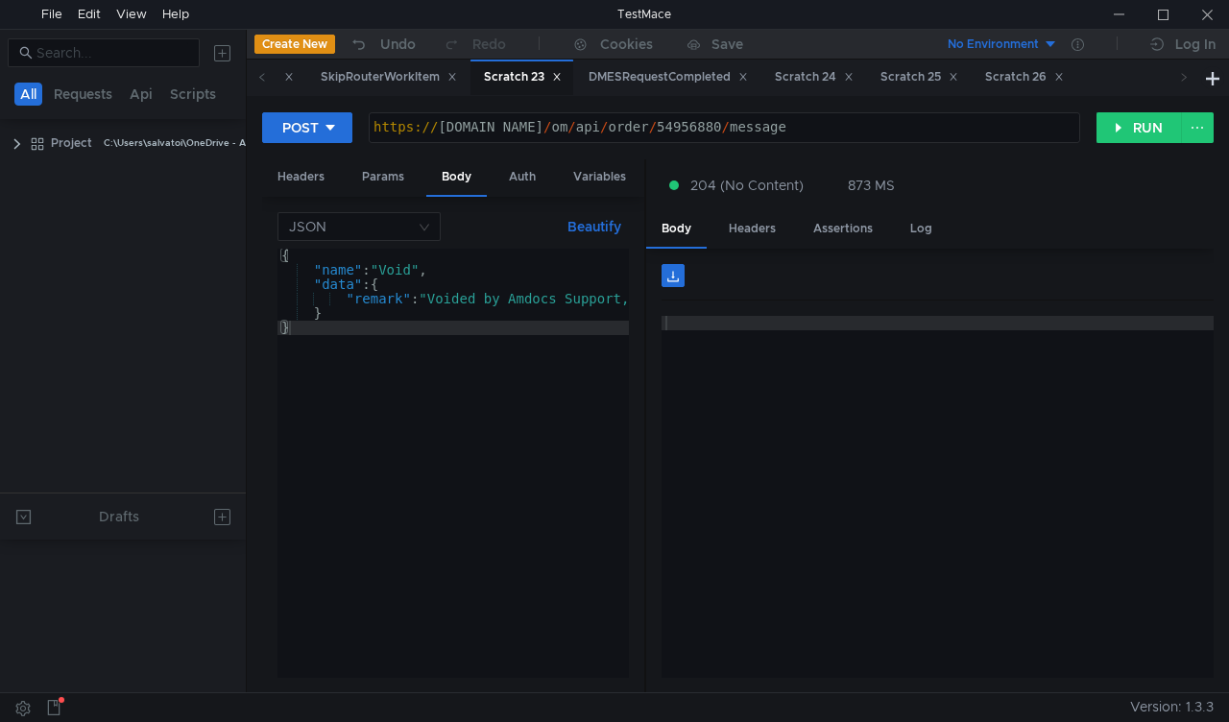
scroll to position [728, 0]
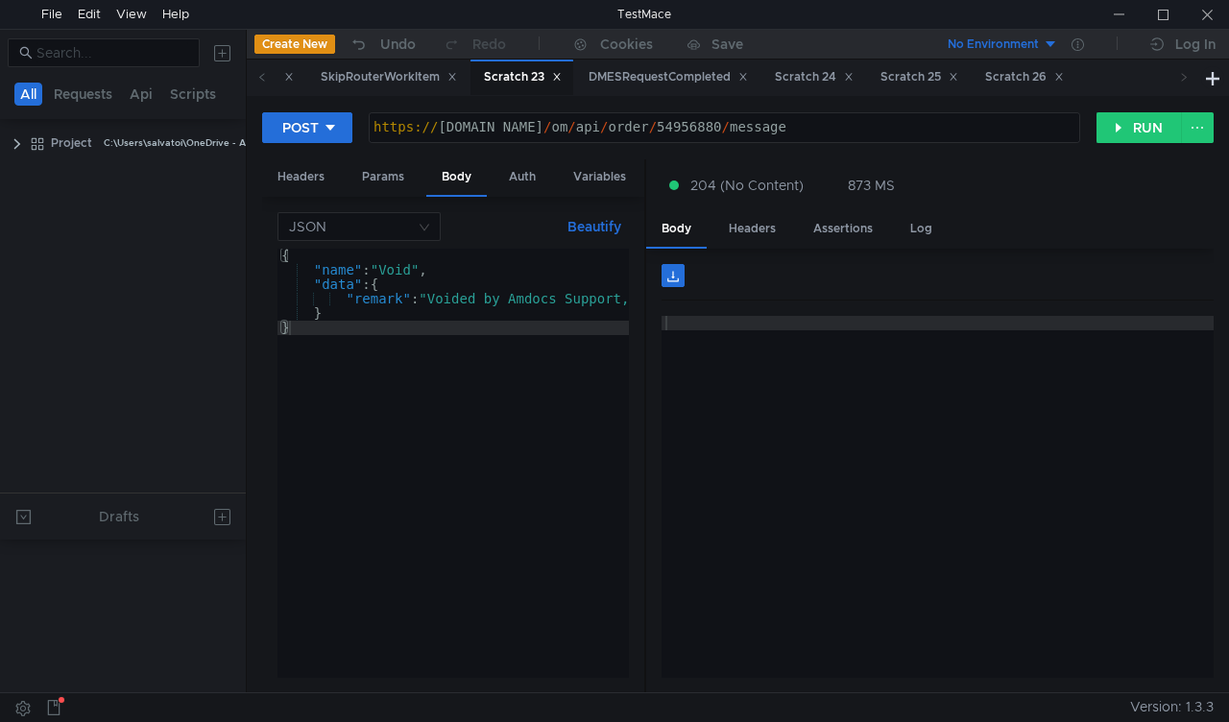
scroll to position [728, 0]
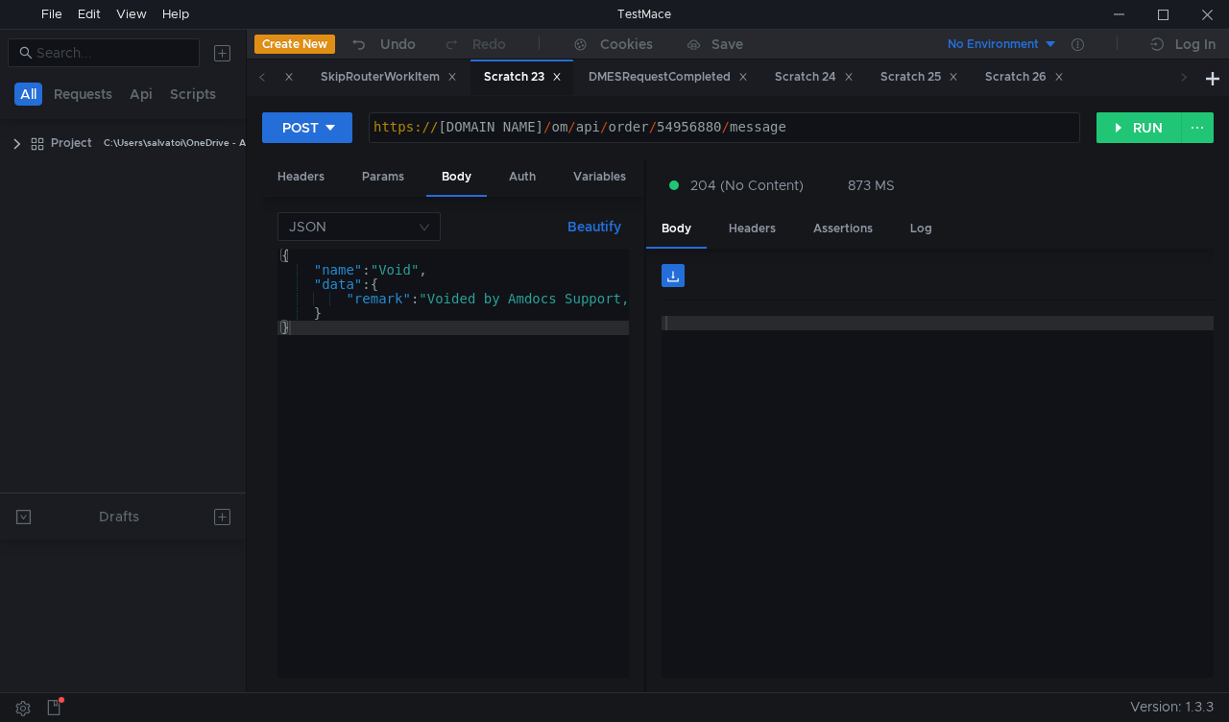
scroll to position [728, 0]
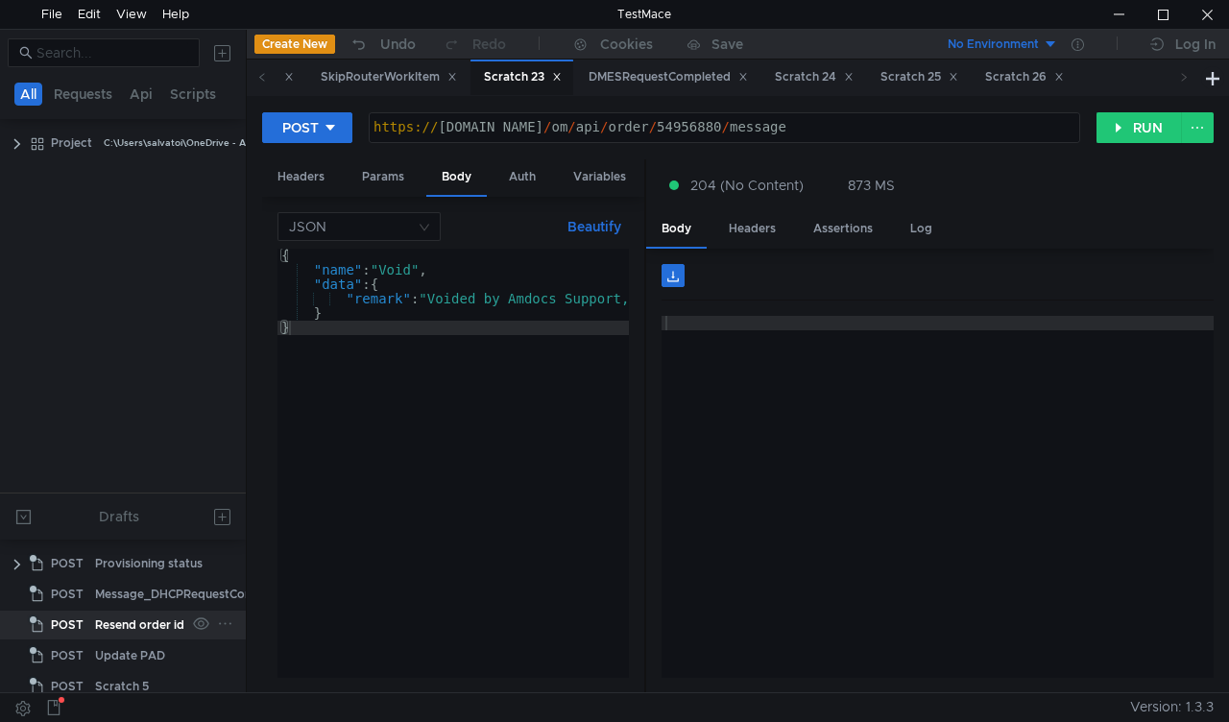
click at [136, 626] on div "Resend order id" at bounding box center [139, 624] width 89 height 29
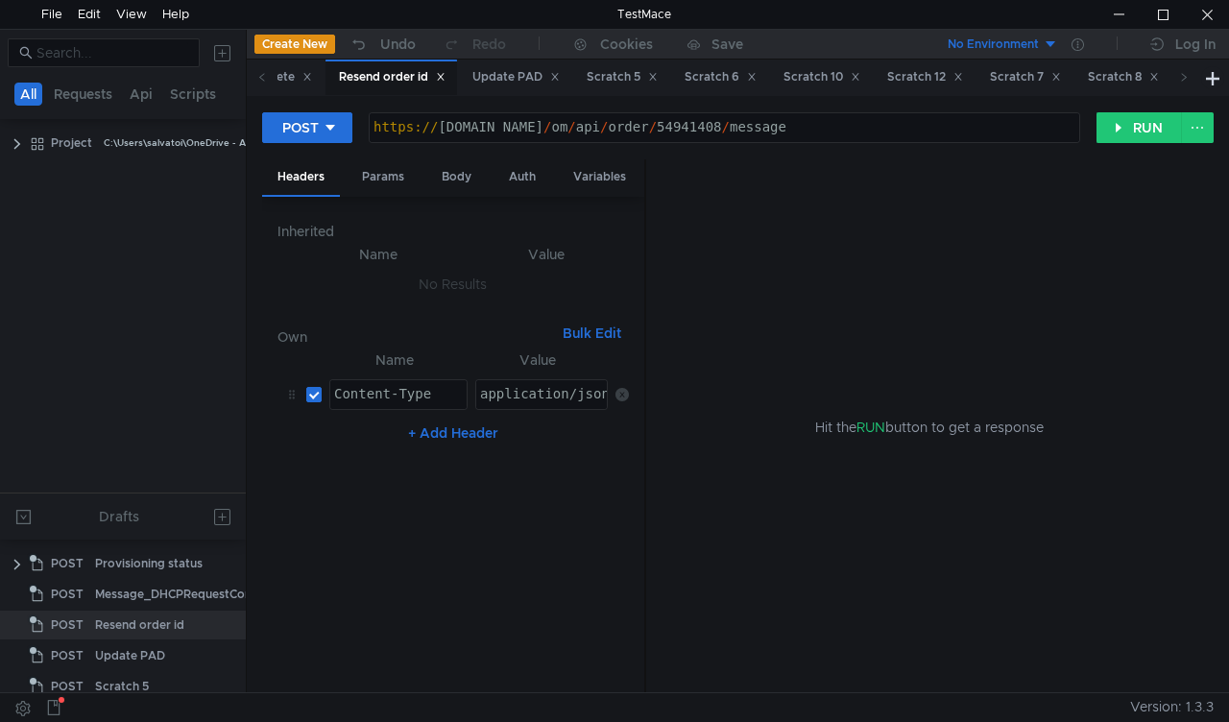
click at [657, 118] on div "https:// mbx.dfni.nl / om / api / order / 54941408 / message" at bounding box center [724, 127] width 709 height 29
click at [657, 119] on div "https:// mbx.dfni.nl / om / api / order / 54941408 / message" at bounding box center [724, 127] width 709 height 29
paste textarea "57367"
type textarea "[URL][DOMAIN_NAME]"
click at [1097, 127] on button "RUN" at bounding box center [1138, 127] width 85 height 31
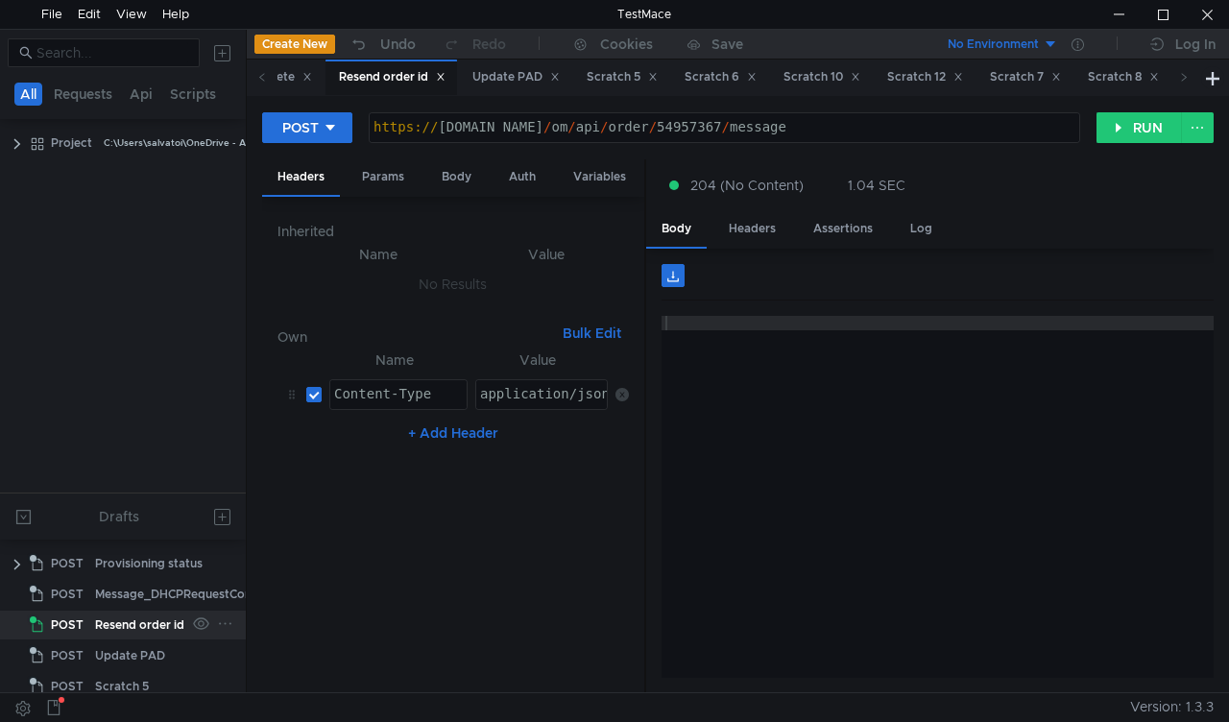
click at [161, 620] on div "Resend order id" at bounding box center [139, 624] width 89 height 29
click at [661, 123] on div "https:// [DOMAIN_NAME] / om / api / order / 54957367 / message" at bounding box center [724, 141] width 709 height 43
click at [1113, 127] on button "RUN" at bounding box center [1138, 127] width 85 height 31
click at [1133, 129] on button "RUN" at bounding box center [1138, 127] width 85 height 31
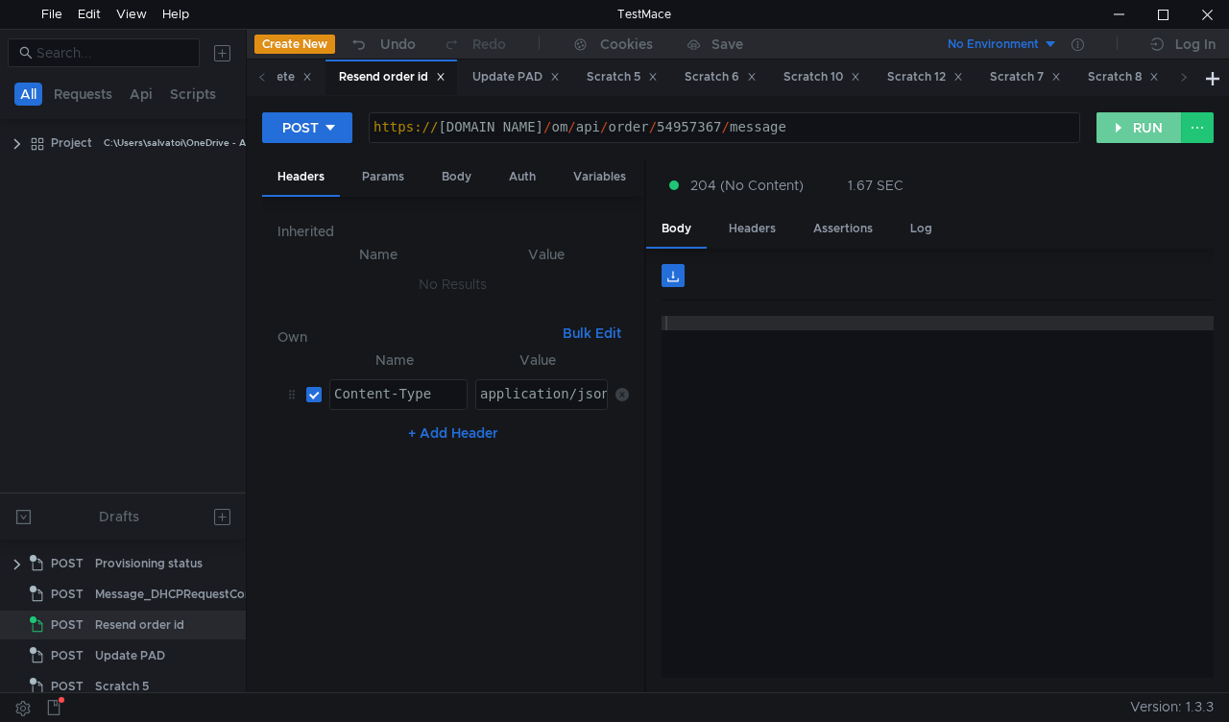
click at [1119, 131] on button "RUN" at bounding box center [1138, 127] width 85 height 31
drag, startPoint x: 1129, startPoint y: 128, endPoint x: 1115, endPoint y: 140, distance: 18.3
click at [1129, 127] on button "RUN" at bounding box center [1138, 127] width 85 height 31
click at [311, 134] on div "POST" at bounding box center [300, 127] width 36 height 21
click at [1057, 230] on div at bounding box center [614, 361] width 1229 height 722
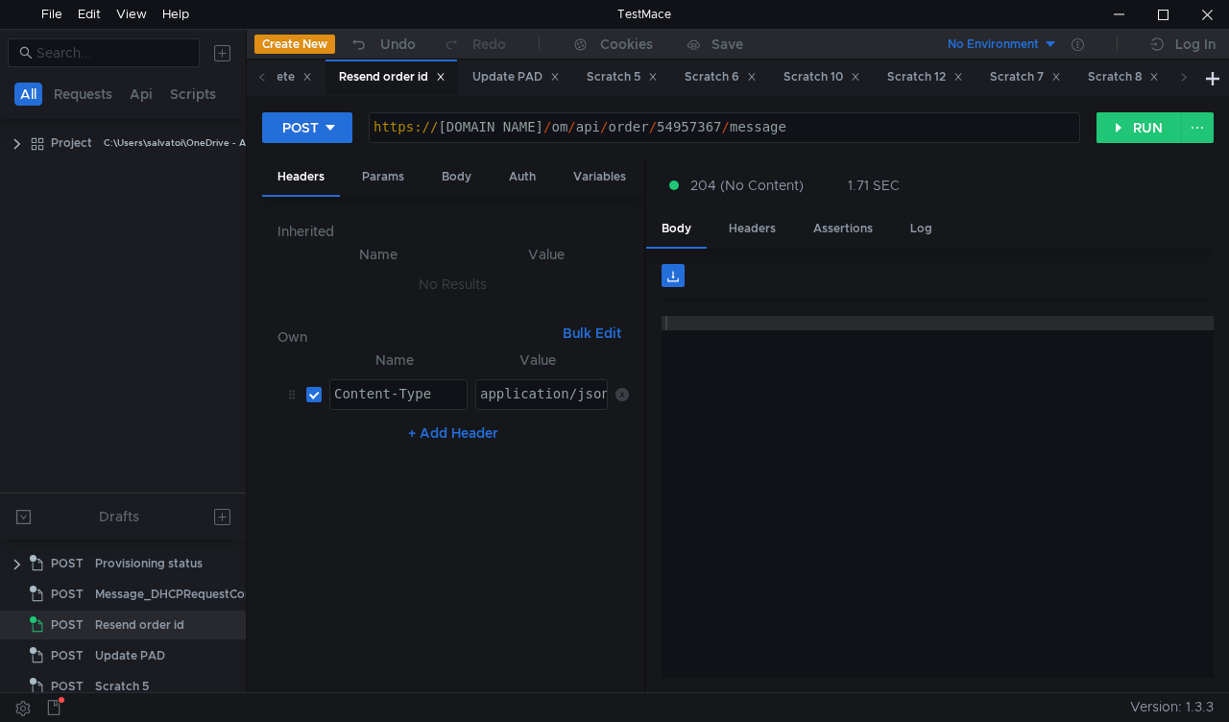
click at [1082, 174] on div "204 (No Content) 1.71 SEC" at bounding box center [929, 185] width 567 height 52
click at [1142, 129] on button "RUN" at bounding box center [1138, 127] width 85 height 31
click at [1145, 131] on button "RUN" at bounding box center [1138, 127] width 85 height 31
click at [1127, 131] on button "RUN" at bounding box center [1138, 127] width 85 height 31
click at [255, 80] on span at bounding box center [262, 78] width 31 height 36
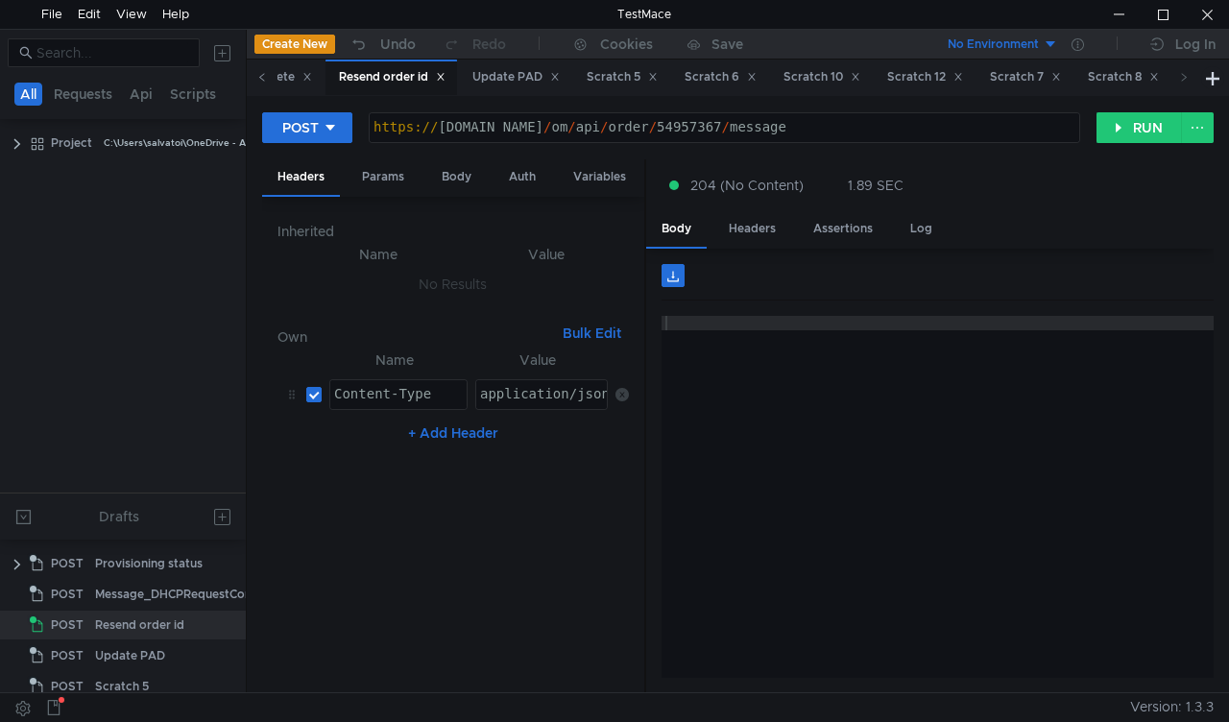
click at [255, 80] on span at bounding box center [262, 78] width 31 height 36
click at [251, 80] on span at bounding box center [262, 78] width 31 height 36
click at [251, 81] on span at bounding box center [262, 78] width 31 height 36
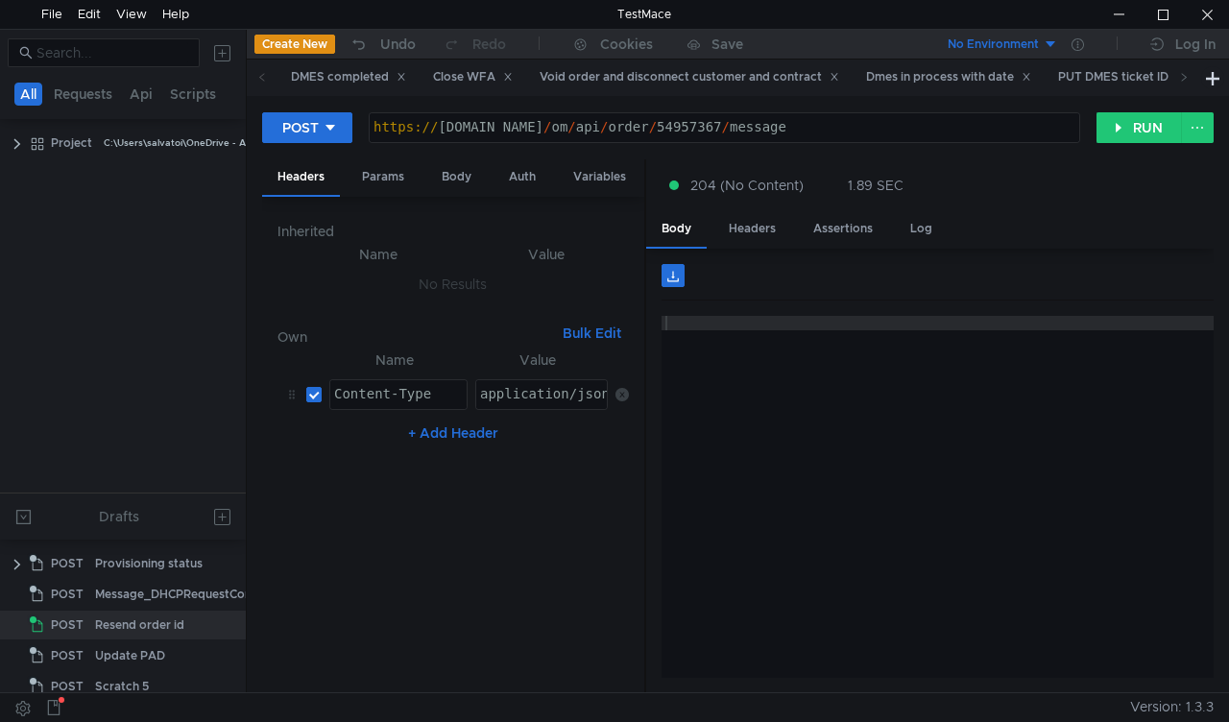
click at [251, 81] on span at bounding box center [262, 78] width 31 height 36
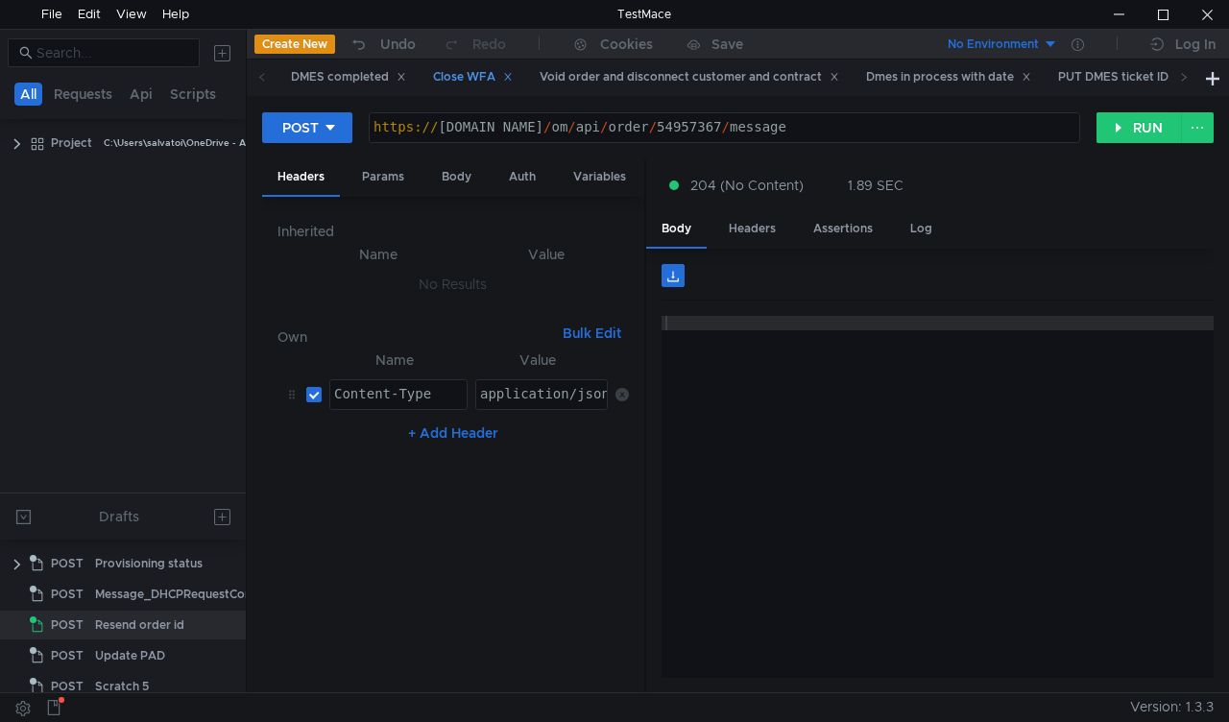
click at [445, 80] on div "Close WFA" at bounding box center [473, 77] width 80 height 20
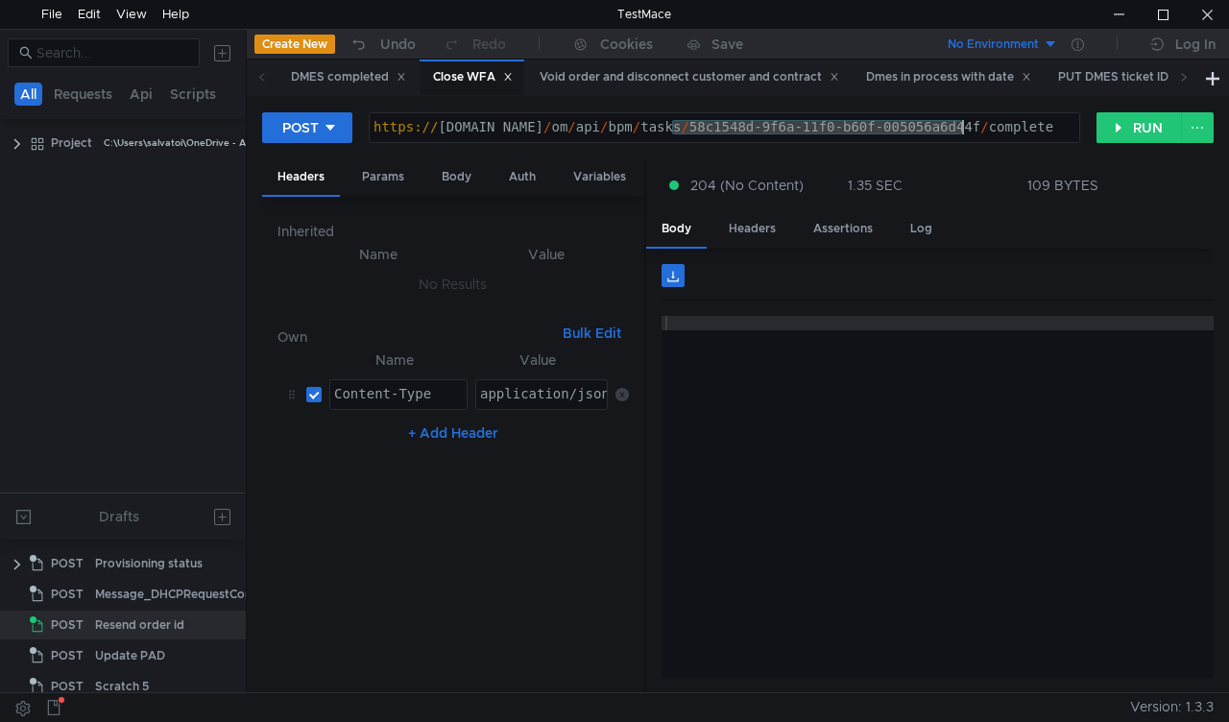
drag, startPoint x: 671, startPoint y: 125, endPoint x: 1138, endPoint y: 161, distance: 468.9
click at [966, 127] on div "https:// mbx.dfni.nl / om / api / bpm / tasks / 58c1548d-9f6a-11f0-b60f-005056a…" at bounding box center [724, 141] width 709 height 43
paste textarea "cda16a70-9f90-11f0-aaf1-005056a636e"
type textarea "[URL][DOMAIN_NAME]"
click at [1127, 146] on div "POST https://mbx.dfni.nl/om/api/bpm/tasks/cda16a70-9f90-11f0-aaf1-005056a636ef/…" at bounding box center [737, 135] width 951 height 48
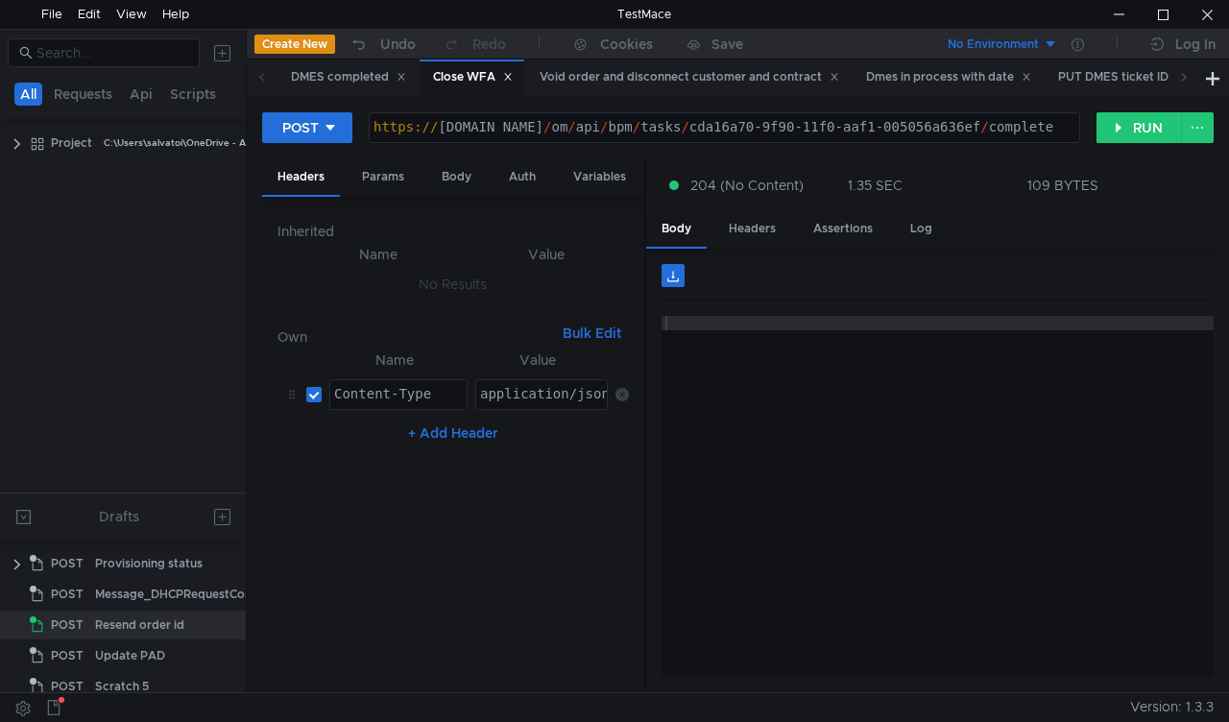
click at [1133, 146] on div "POST https://mbx.dfni.nl/om/api/bpm/tasks/cda16a70-9f90-11f0-aaf1-005056a636ef/…" at bounding box center [737, 135] width 951 height 48
click at [1125, 121] on button "RUN" at bounding box center [1138, 127] width 85 height 31
click at [1127, 117] on button "RUN" at bounding box center [1138, 127] width 85 height 31
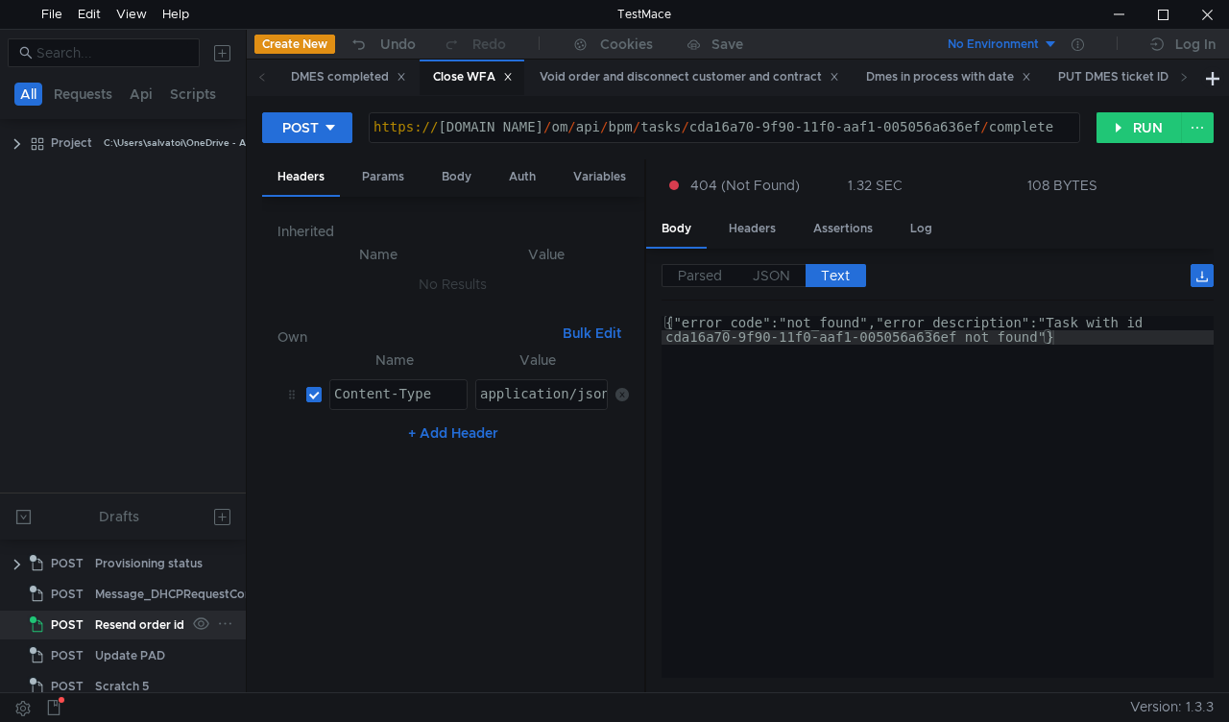
click at [171, 616] on div "Resend order id" at bounding box center [139, 624] width 89 height 29
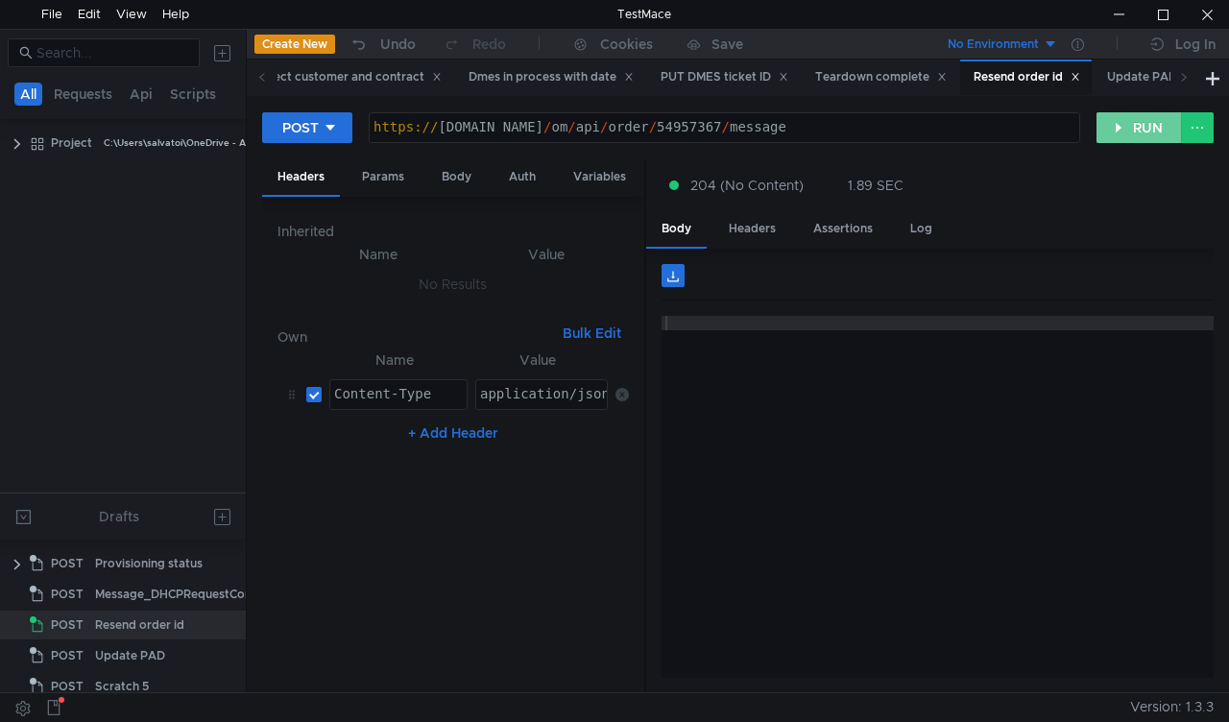
click at [1117, 119] on button "RUN" at bounding box center [1138, 127] width 85 height 31
